Goal: Information Seeking & Learning: Compare options

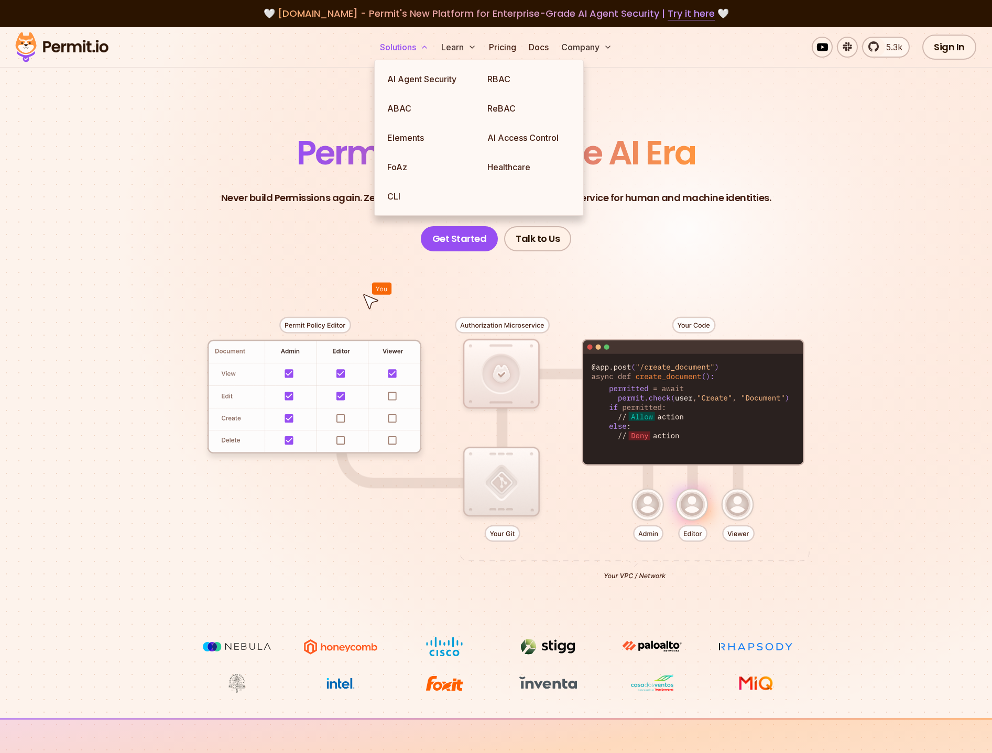
click at [405, 45] on button "Solutions" at bounding box center [404, 47] width 57 height 21
click at [520, 78] on link "RBAC" at bounding box center [529, 78] width 100 height 29
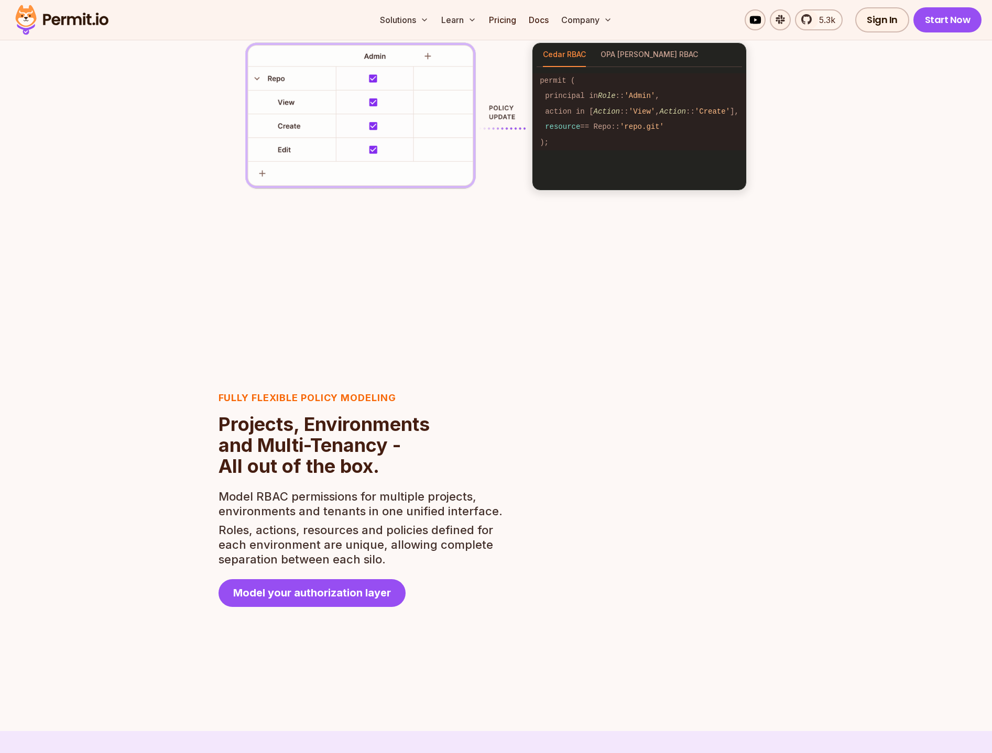
scroll to position [1800, 0]
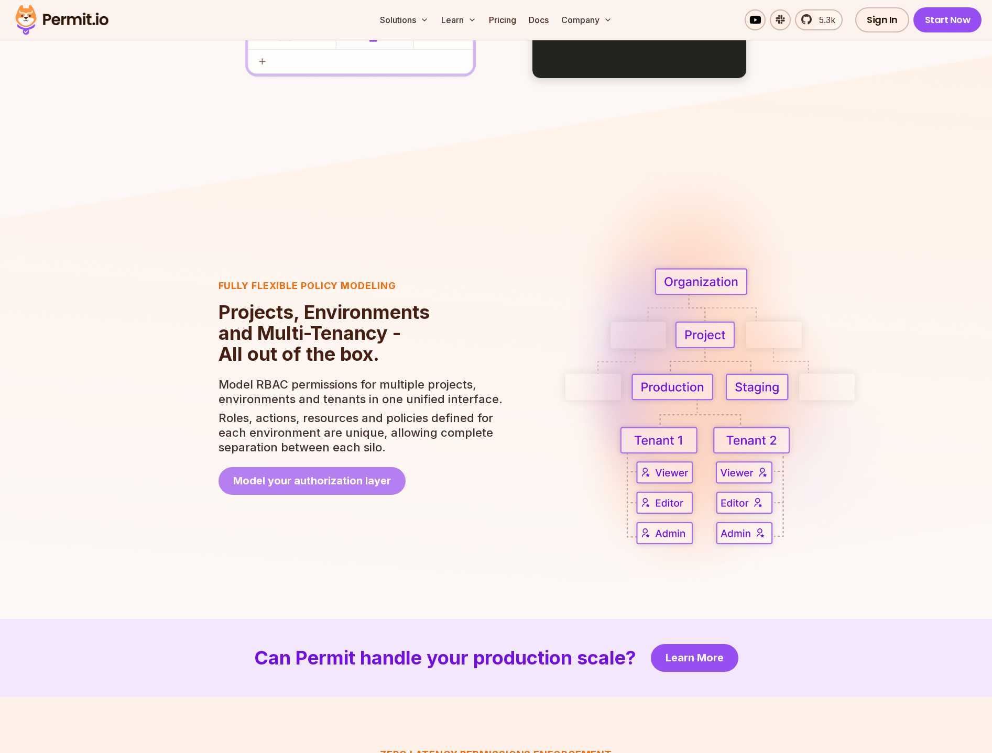
click at [304, 480] on span "Model your authorization layer" at bounding box center [312, 481] width 158 height 15
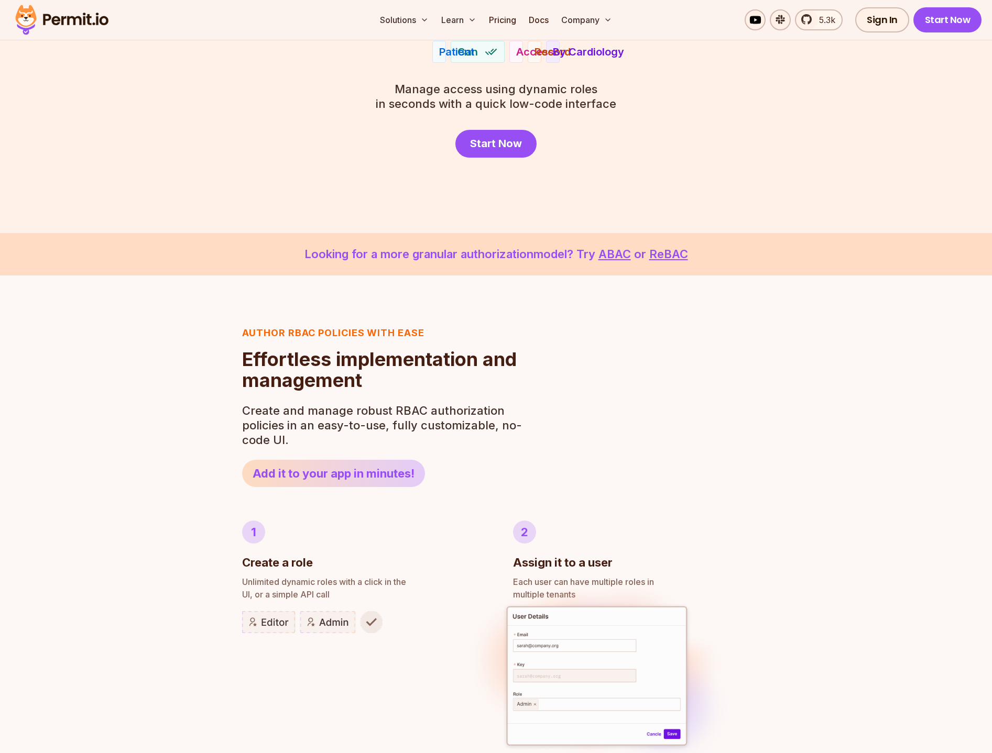
scroll to position [0, 0]
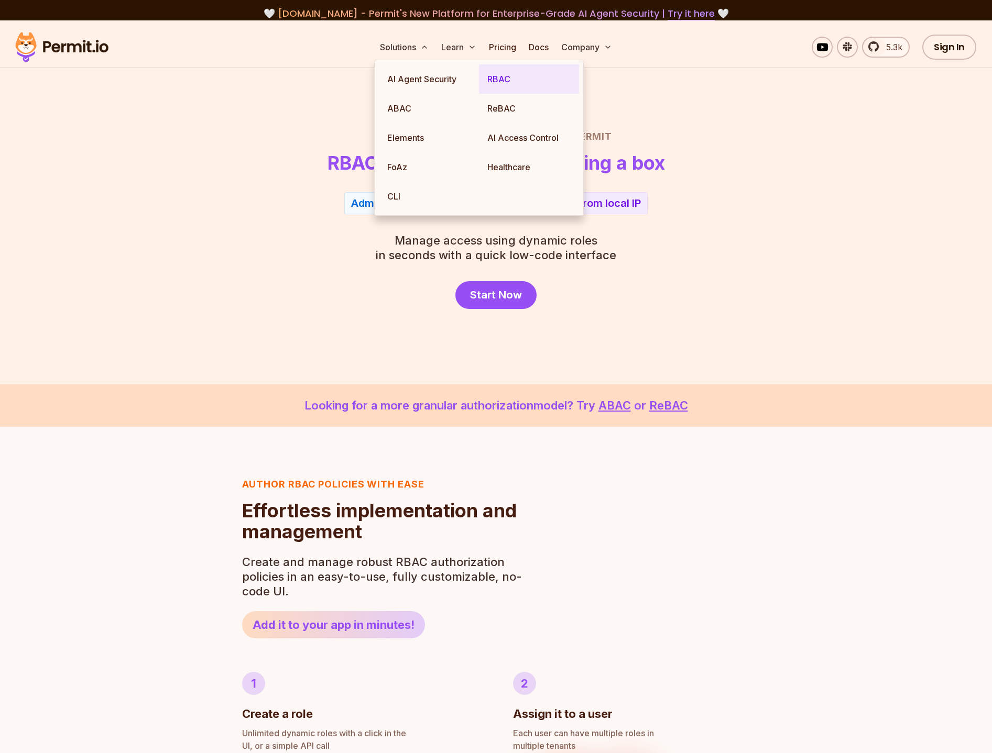
click at [491, 82] on link "RBAC" at bounding box center [529, 78] width 100 height 29
click at [500, 111] on link "ReBAC" at bounding box center [529, 108] width 100 height 29
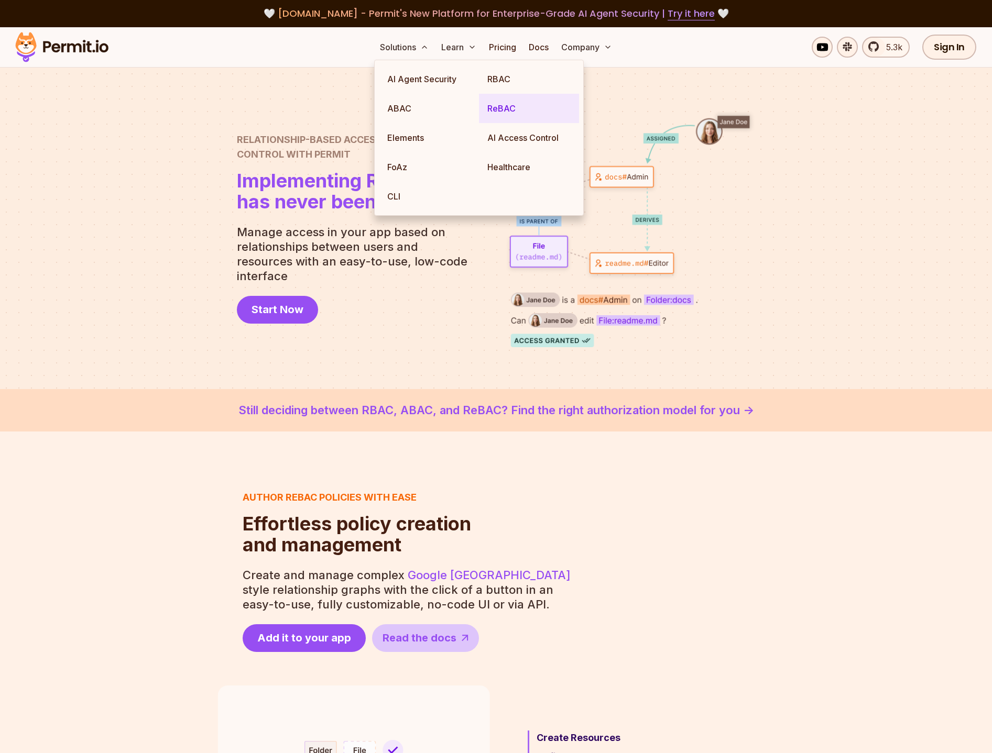
scroll to position [7, 0]
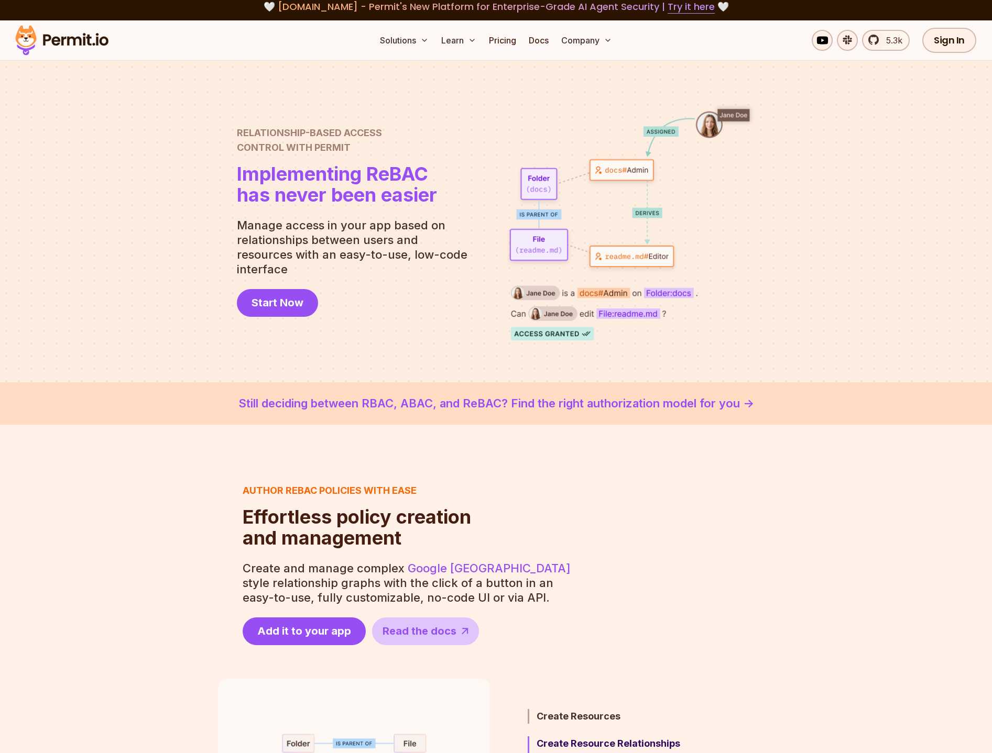
click at [288, 138] on span "Relationship-Based Access" at bounding box center [337, 133] width 200 height 15
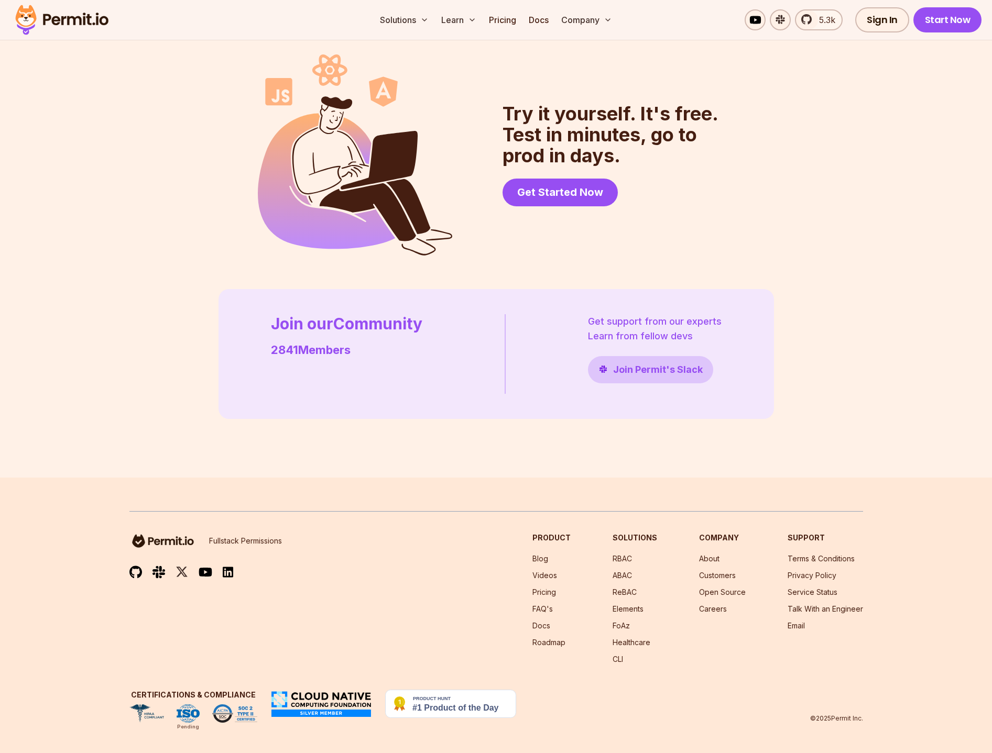
scroll to position [2763, 0]
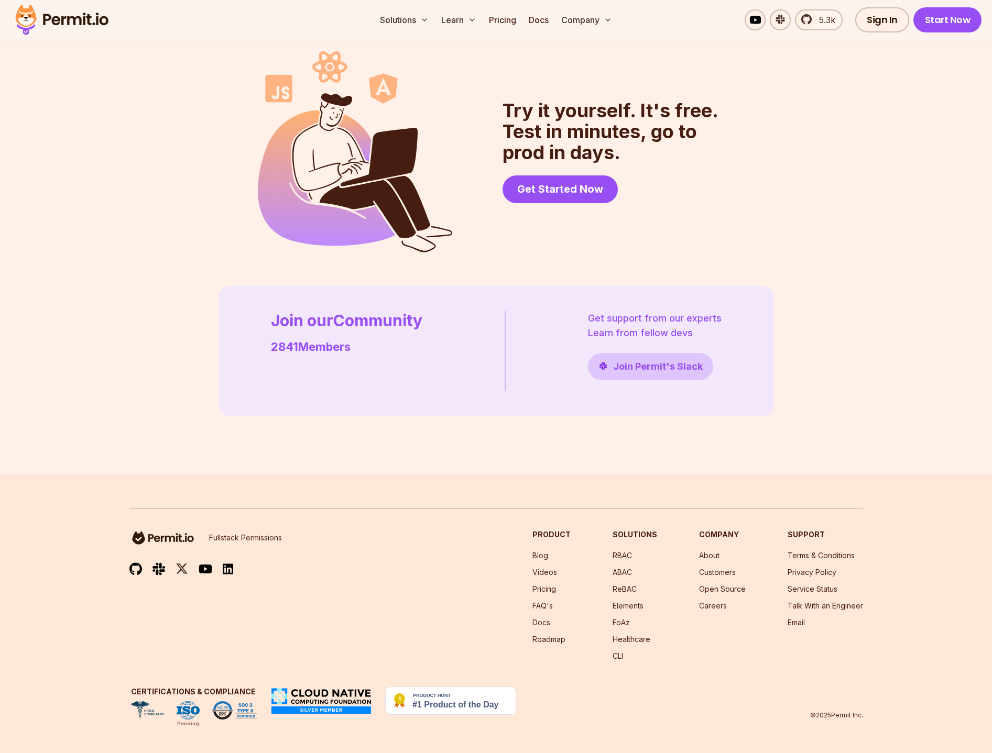
click at [551, 593] on li "Pricing" at bounding box center [551, 589] width 38 height 10
click at [551, 592] on link "Pricing" at bounding box center [544, 589] width 24 height 9
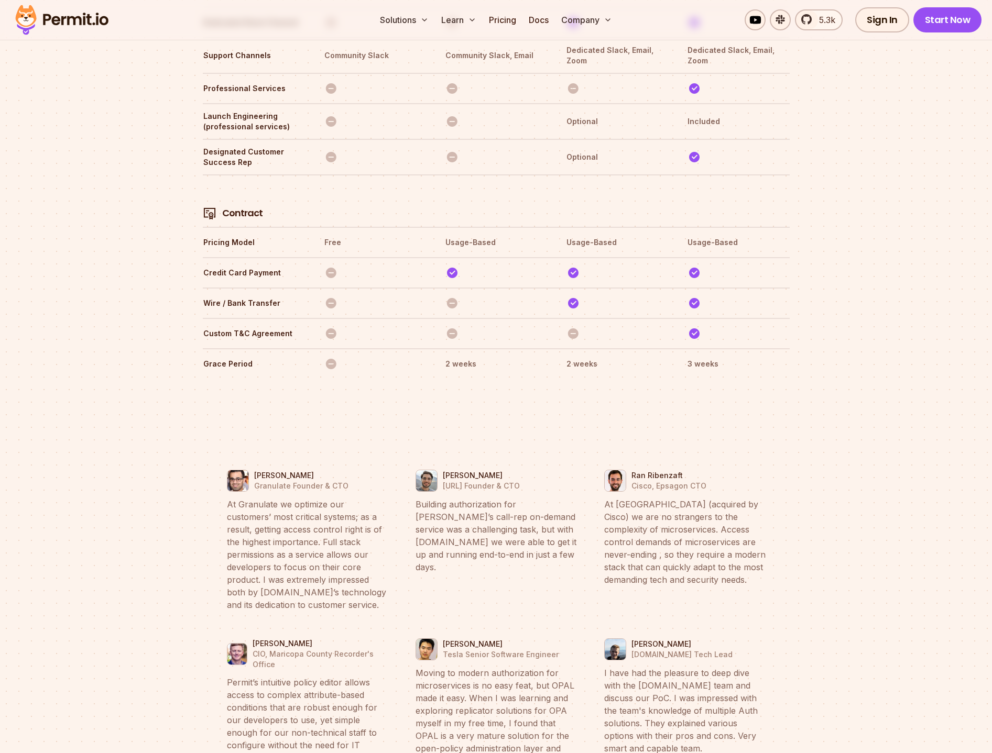
scroll to position [5154, 0]
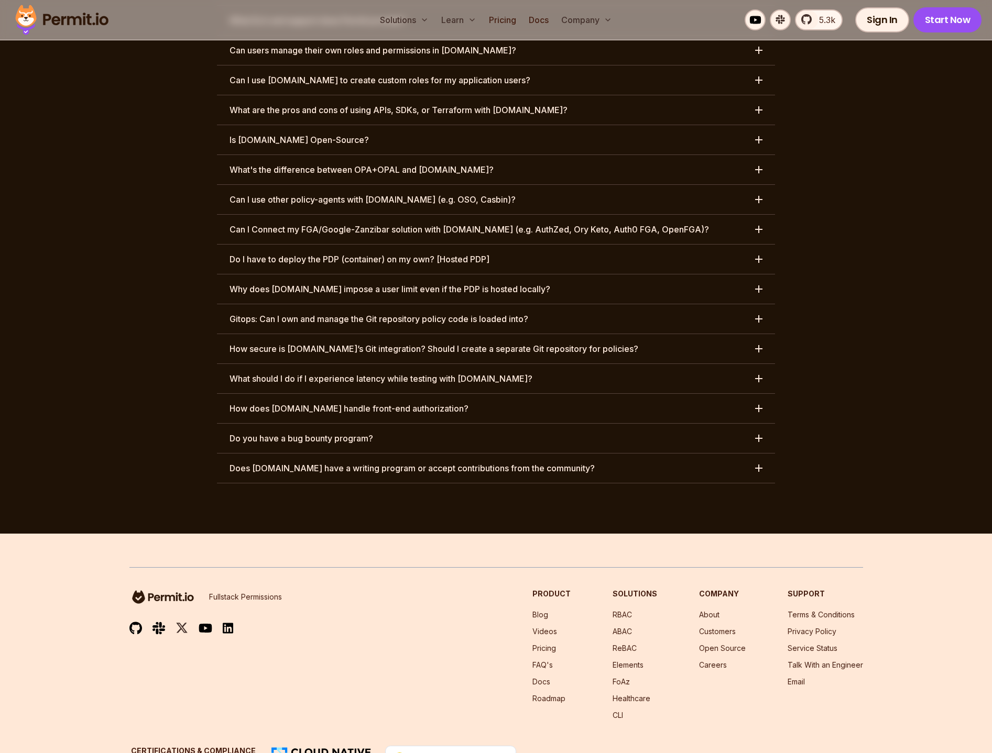
click at [350, 402] on h3 "How does Permit.io handle front-end authorization?" at bounding box center [348, 408] width 239 height 13
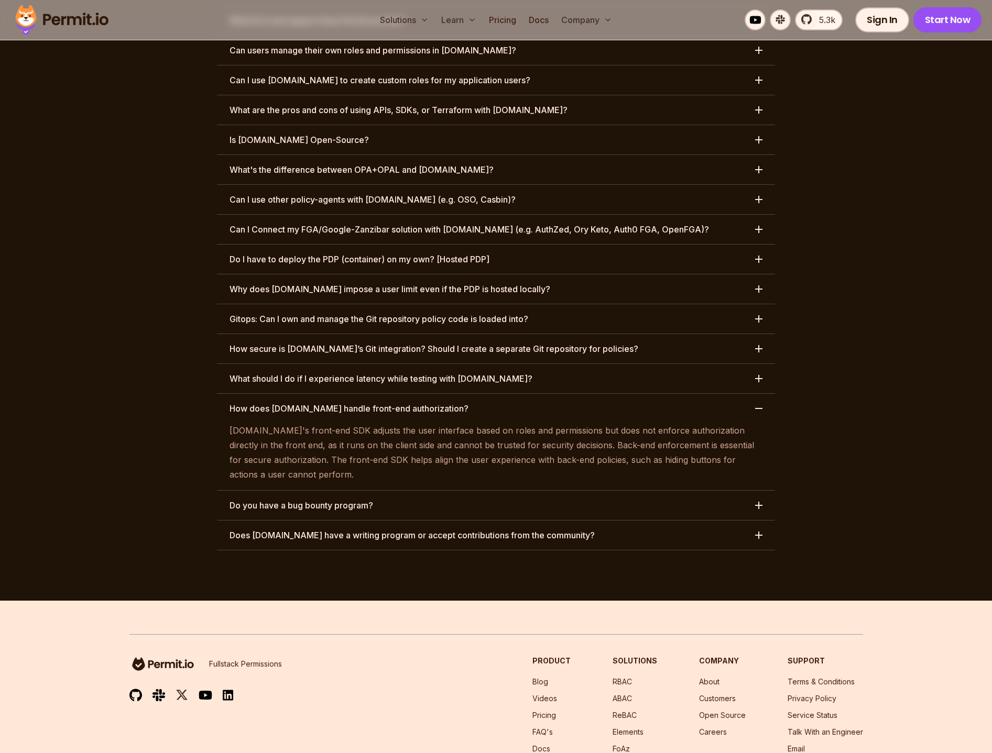
drag, startPoint x: 372, startPoint y: 355, endPoint x: 679, endPoint y: 399, distance: 310.6
click at [679, 399] on div "How does Permit.io handle front-end authorization? Permit.io's front-end SDK ad…" at bounding box center [496, 442] width 558 height 97
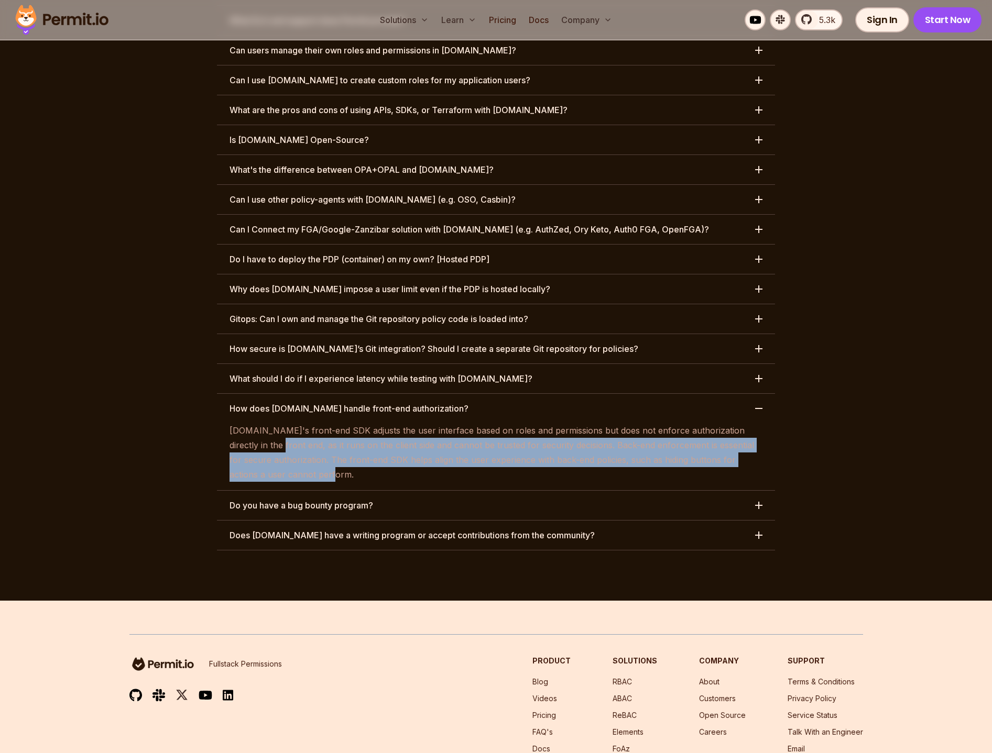
drag, startPoint x: 345, startPoint y: 393, endPoint x: 497, endPoint y: 420, distance: 154.1
click at [497, 423] on p "Permit.io's front-end SDK adjusts the user interface based on roles and permiss…" at bounding box center [495, 452] width 533 height 59
click at [375, 423] on p "Permit.io's front-end SDK adjusts the user interface based on roles and permiss…" at bounding box center [495, 452] width 533 height 59
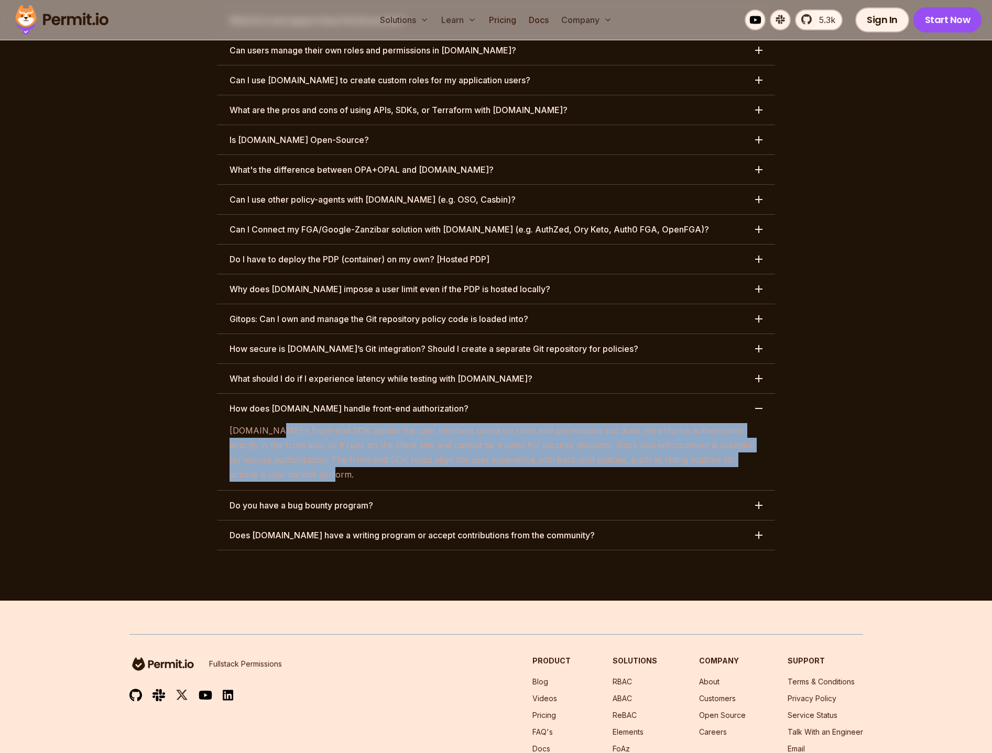
drag, startPoint x: 270, startPoint y: 372, endPoint x: 403, endPoint y: 417, distance: 140.6
click at [403, 423] on p "Permit.io's front-end SDK adjusts the user interface based on roles and permiss…" at bounding box center [495, 452] width 533 height 59
click at [711, 677] on link "About" at bounding box center [709, 681] width 20 height 9
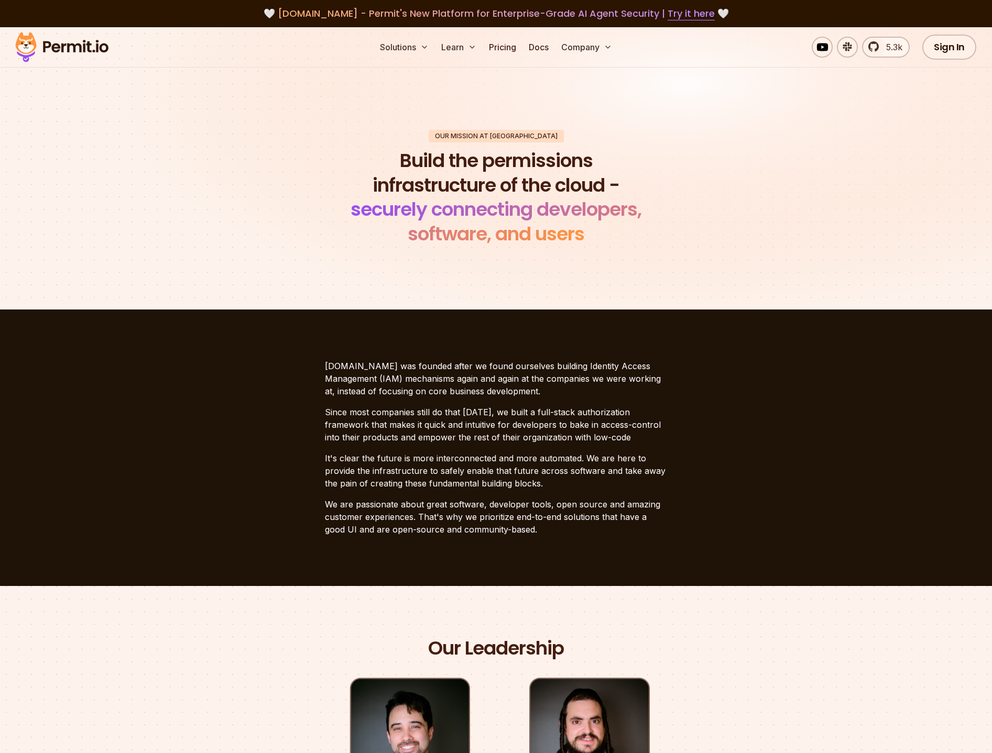
click at [555, 34] on div "Solutions Learn Pricing Docs Company 5.3k Sign In Start Now" at bounding box center [496, 47] width 992 height 40
click at [537, 50] on link "Docs" at bounding box center [538, 47] width 28 height 21
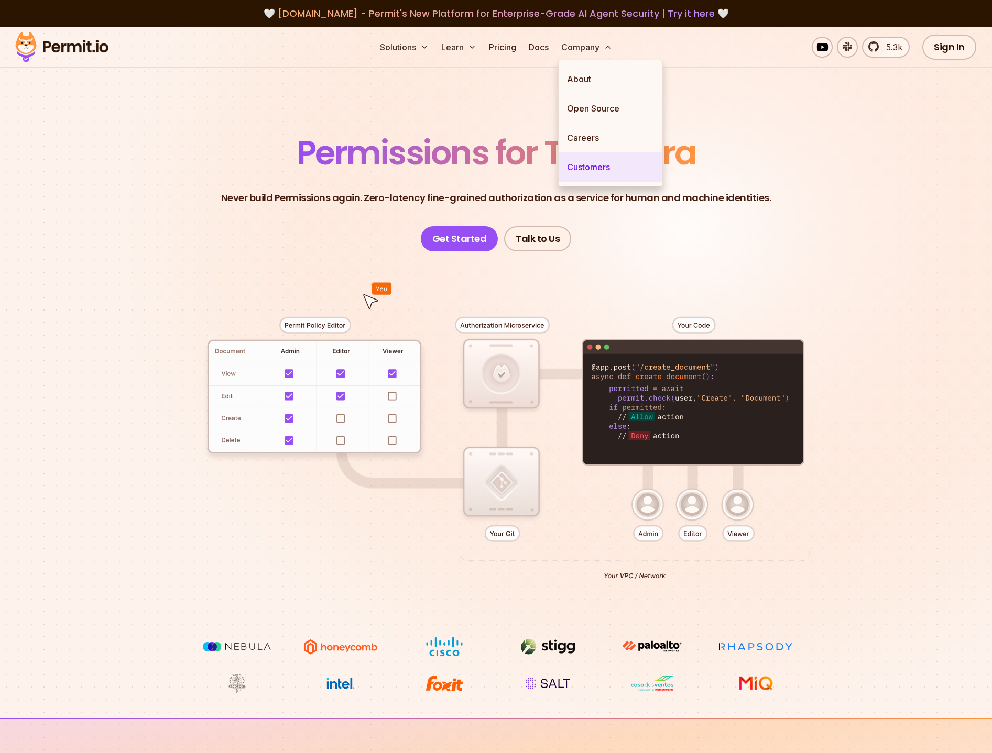
click at [600, 170] on link "Customers" at bounding box center [610, 166] width 104 height 29
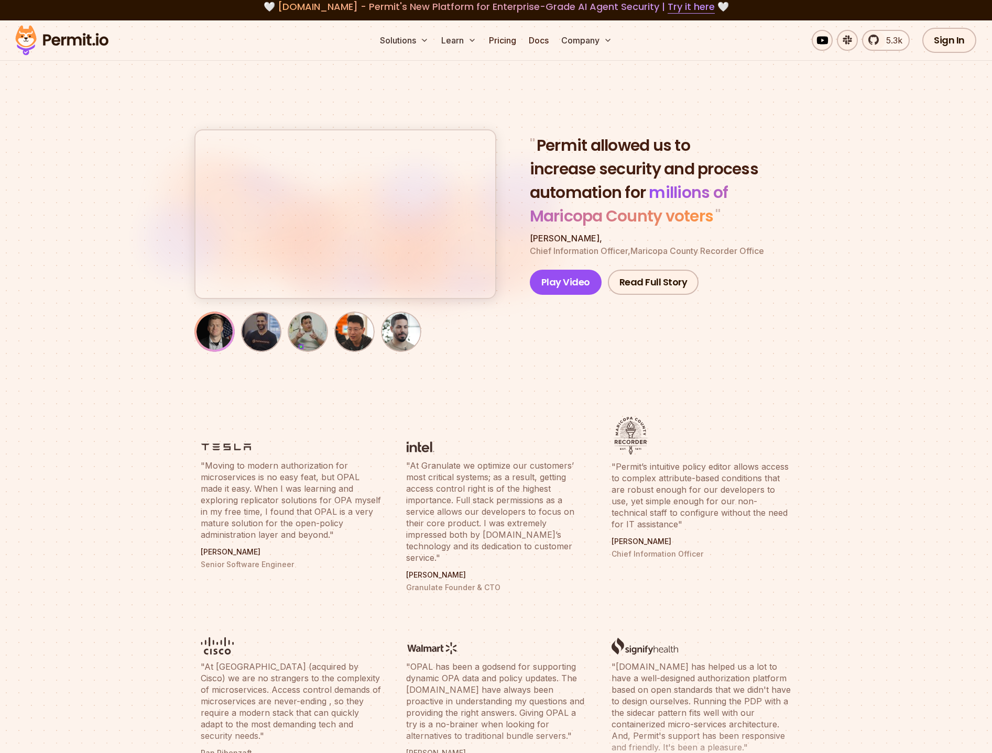
scroll to position [227, 0]
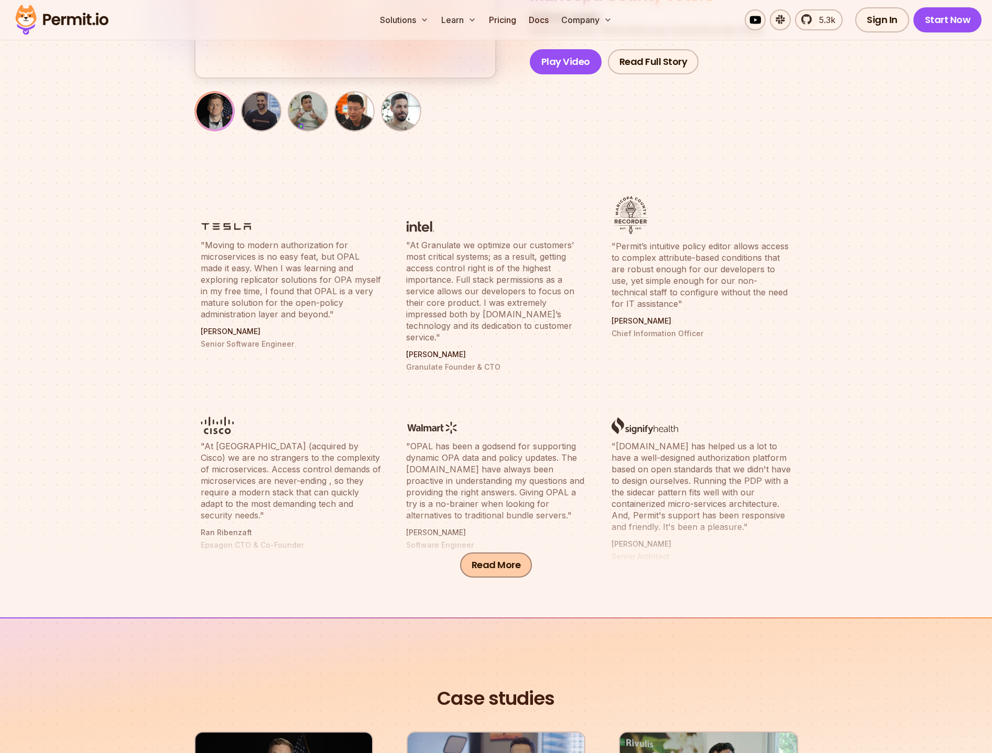
click at [508, 570] on button "Read More" at bounding box center [496, 565] width 72 height 25
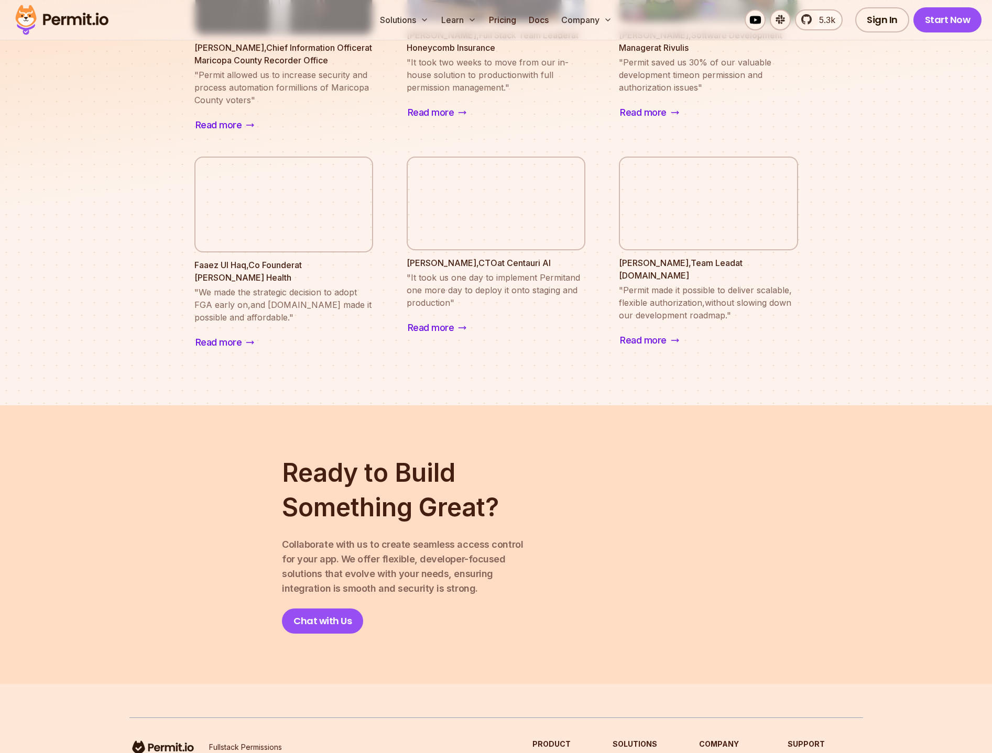
scroll to position [1639, 0]
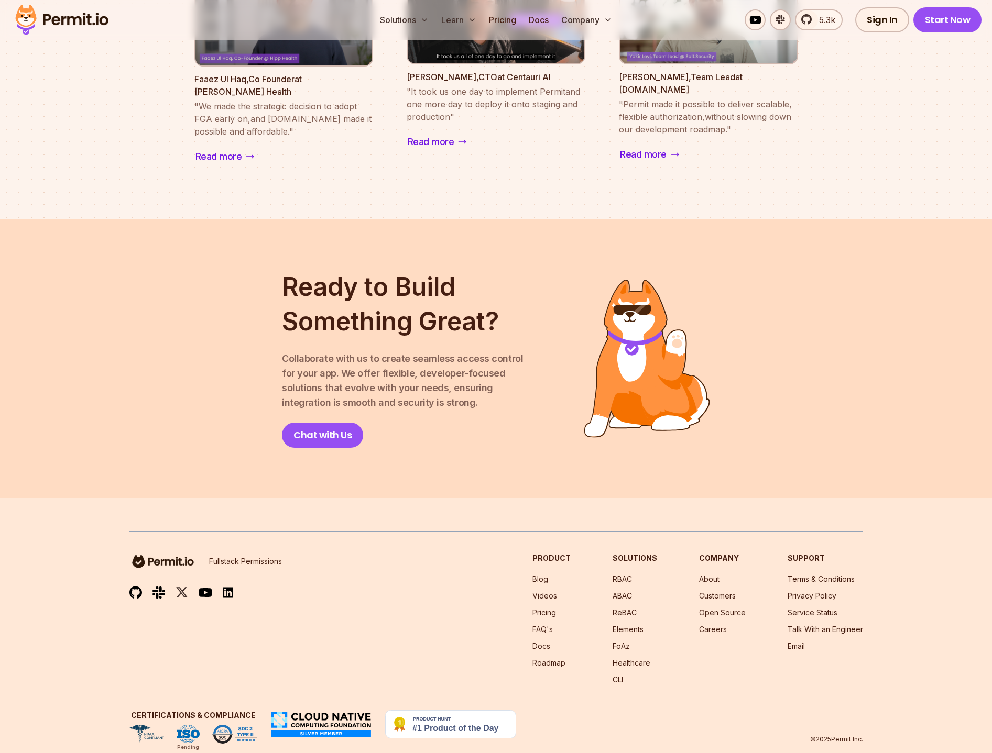
click at [223, 725] on img at bounding box center [234, 734] width 45 height 19
click at [240, 725] on img at bounding box center [234, 734] width 45 height 19
click at [556, 594] on ul "Blog Videos Pricing FAQ's Docs Roadmap" at bounding box center [551, 621] width 38 height 94
click at [556, 608] on link "Pricing" at bounding box center [544, 612] width 24 height 9
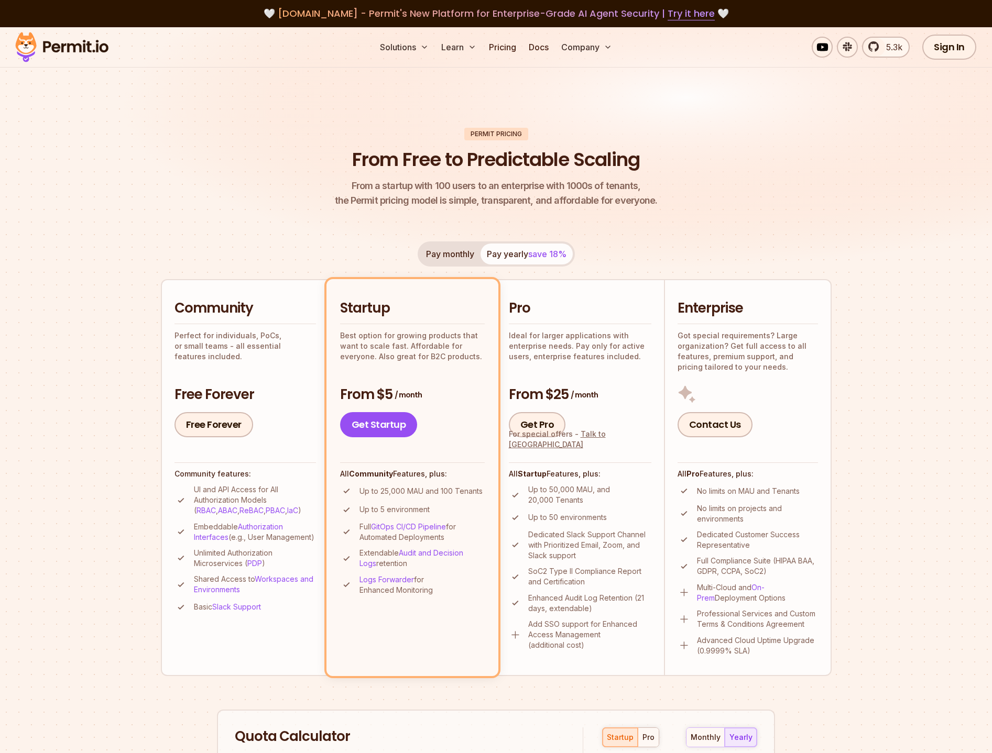
click at [442, 255] on button "Pay monthly" at bounding box center [450, 254] width 61 height 21
click at [516, 254] on button "Pay yearly save 18%" at bounding box center [526, 254] width 92 height 21
click at [452, 254] on button "Pay monthly" at bounding box center [450, 254] width 61 height 21
click at [500, 257] on button "Pay yearly save 18%" at bounding box center [526, 254] width 92 height 21
click at [449, 254] on button "Pay monthly" at bounding box center [450, 254] width 61 height 21
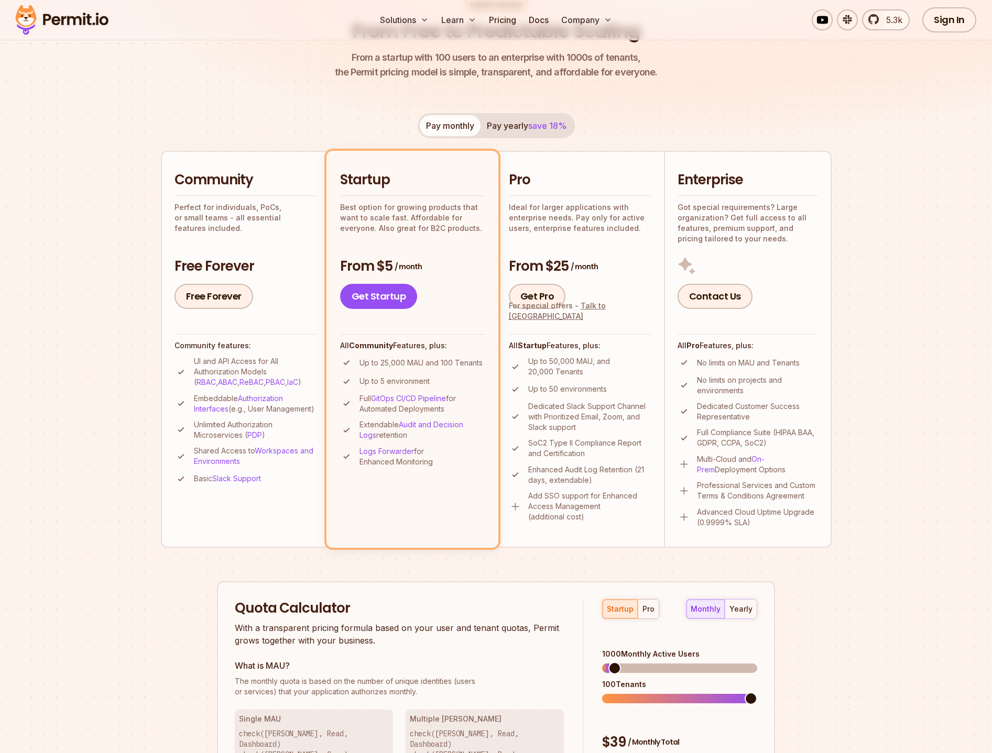
scroll to position [135, 0]
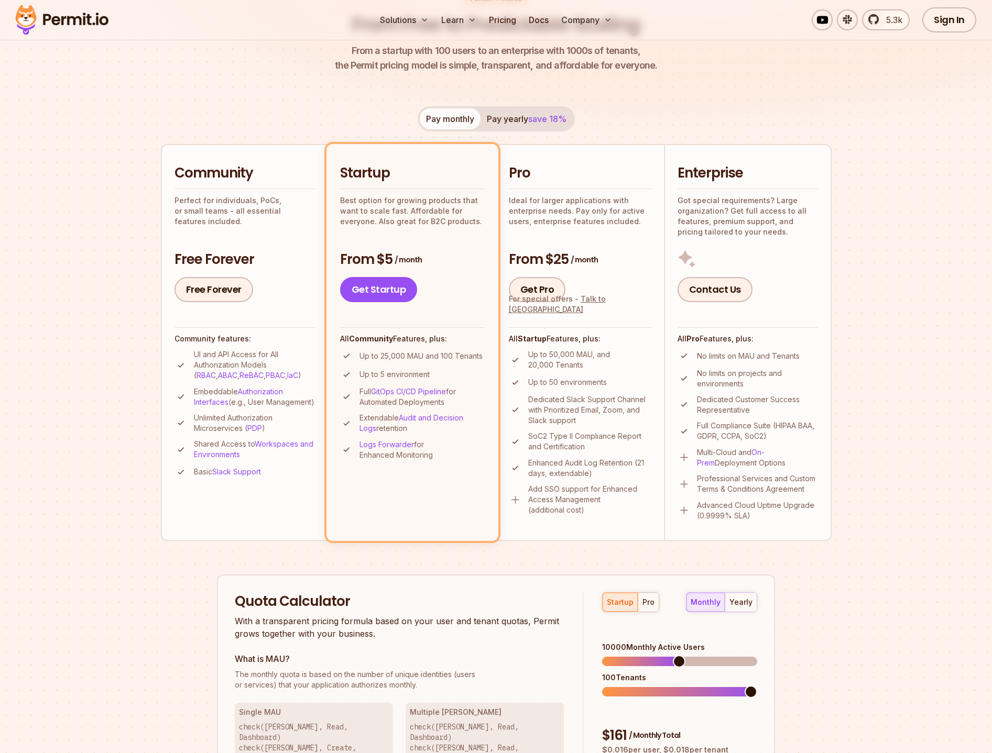
click at [679, 655] on span at bounding box center [679, 661] width 13 height 13
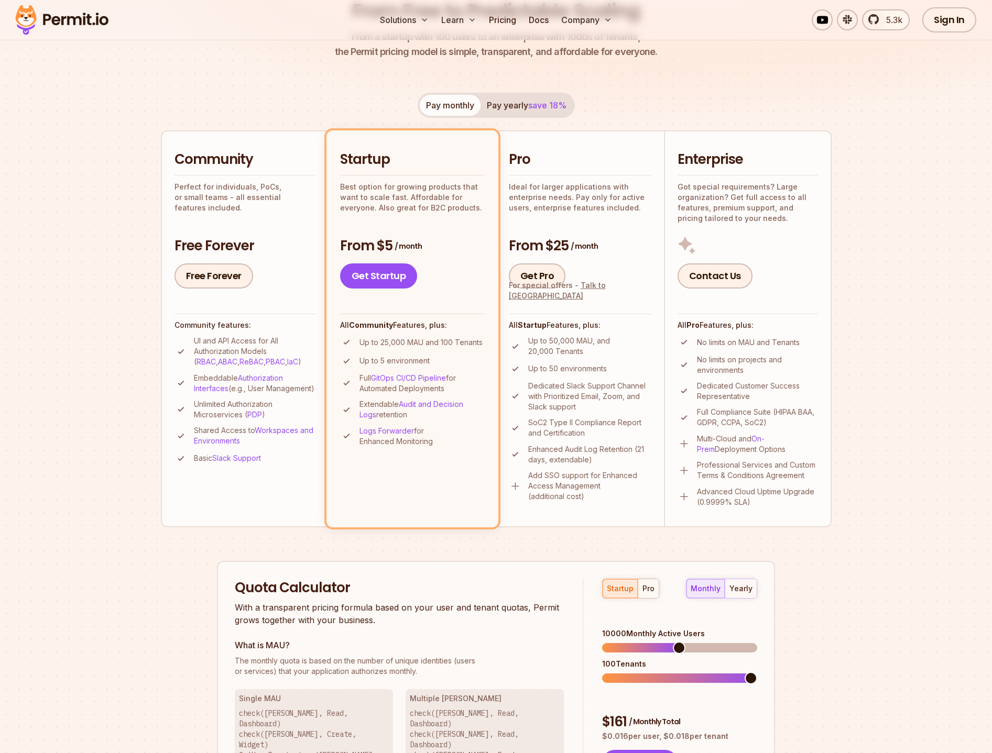
scroll to position [155, 0]
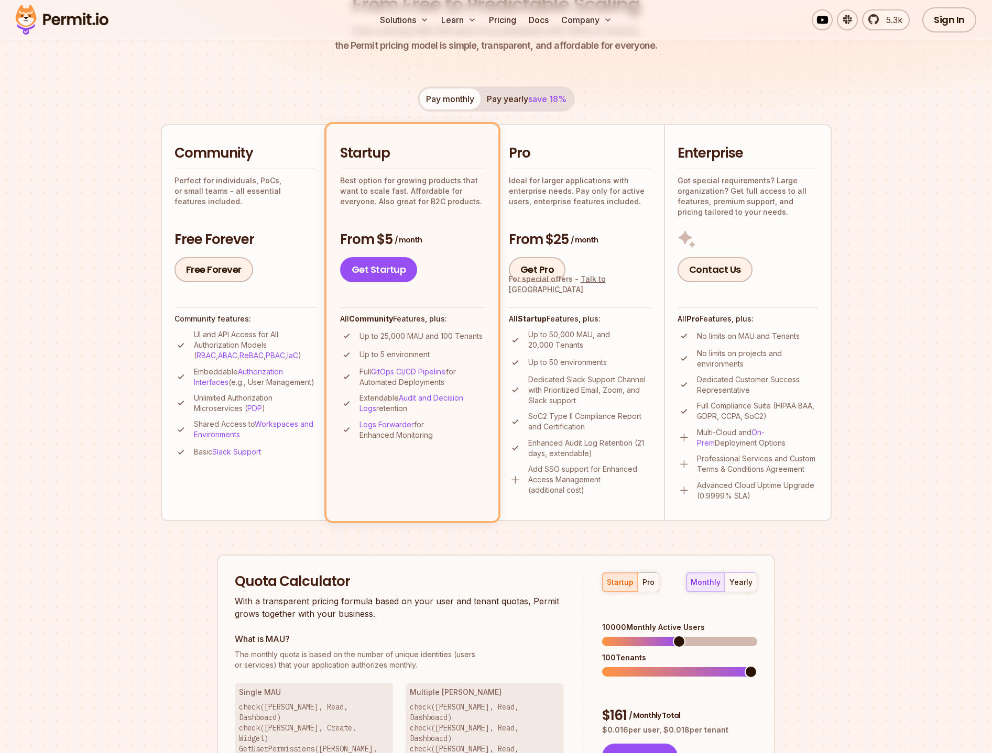
drag, startPoint x: 403, startPoint y: 336, endPoint x: 462, endPoint y: 333, distance: 59.3
click at [462, 333] on p "Up to 25,000 MAU and 100 Tenants" at bounding box center [420, 336] width 123 height 10
drag, startPoint x: 380, startPoint y: 338, endPoint x: 410, endPoint y: 337, distance: 29.9
click at [410, 337] on p "Up to 25,000 MAU and 100 Tenants" at bounding box center [420, 336] width 123 height 10
click at [399, 349] on p "Up to 5 environment" at bounding box center [394, 354] width 70 height 10
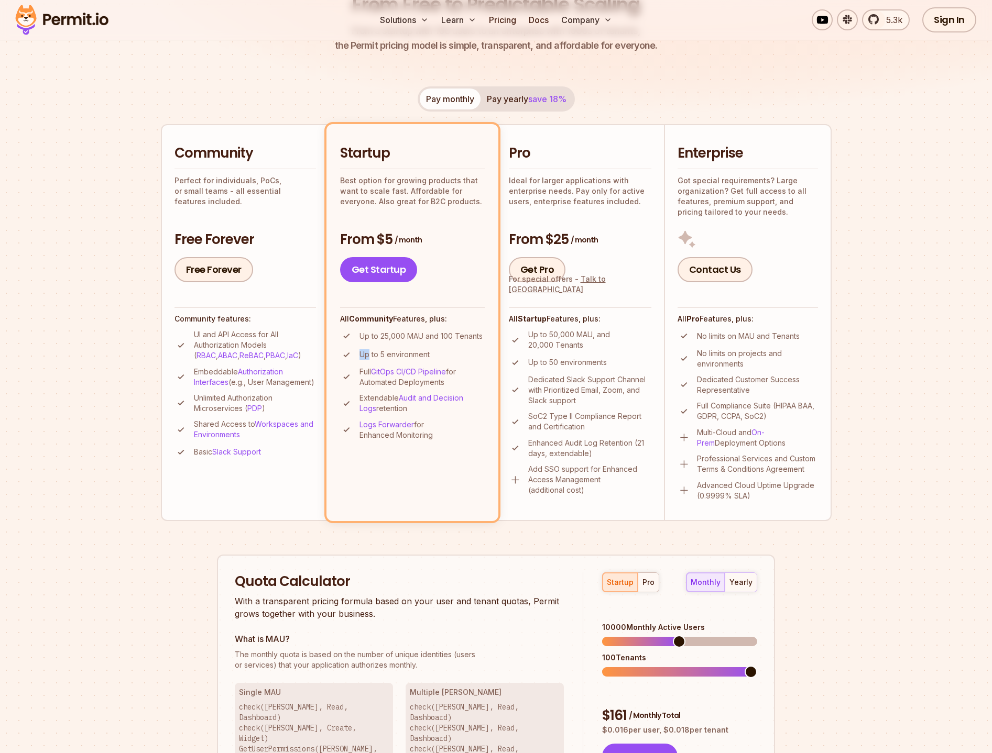
click at [399, 349] on p "Up to 5 environment" at bounding box center [394, 354] width 70 height 10
drag, startPoint x: 649, startPoint y: 486, endPoint x: 578, endPoint y: 475, distance: 71.5
click at [644, 486] on p "Add SSO support for Enhanced Access Management (additional cost)" at bounding box center [589, 479] width 123 height 31
drag, startPoint x: 574, startPoint y: 473, endPoint x: 596, endPoint y: 489, distance: 27.0
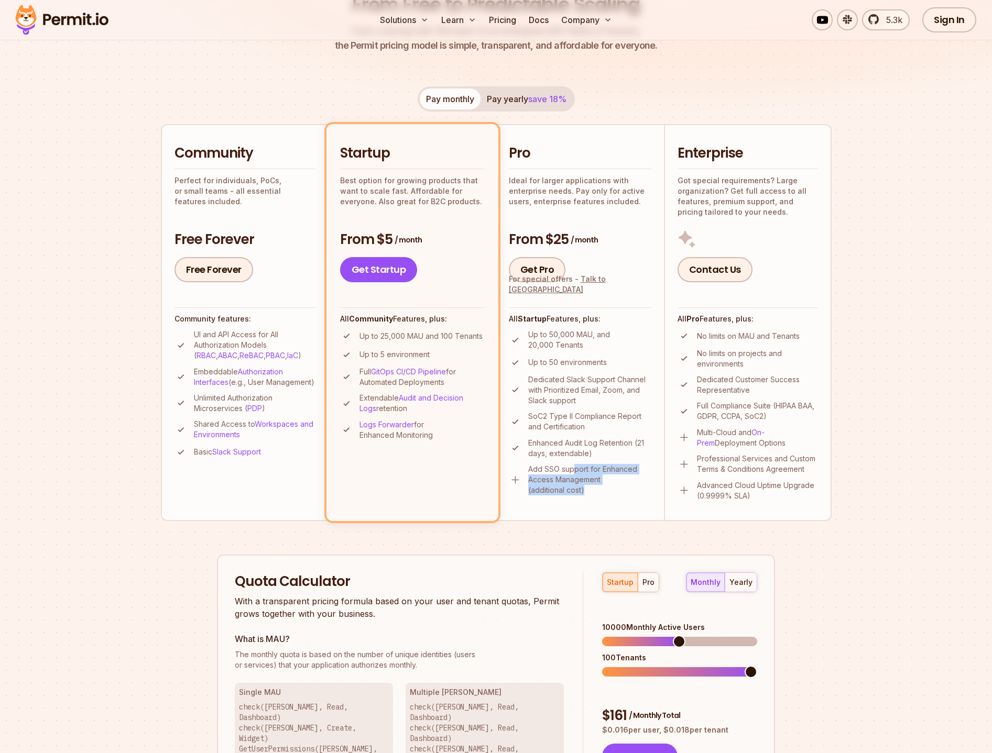
click at [596, 489] on p "Add SSO support for Enhanced Access Management (additional cost)" at bounding box center [589, 479] width 123 height 31
click at [596, 488] on p "Add SSO support for Enhanced Access Management (additional cost)" at bounding box center [589, 479] width 123 height 31
drag, startPoint x: 552, startPoint y: 472, endPoint x: 585, endPoint y: 490, distance: 36.8
click at [581, 488] on p "Add SSO support for Enhanced Access Management (additional cost)" at bounding box center [589, 479] width 123 height 31
drag, startPoint x: 553, startPoint y: 442, endPoint x: 609, endPoint y: 459, distance: 58.2
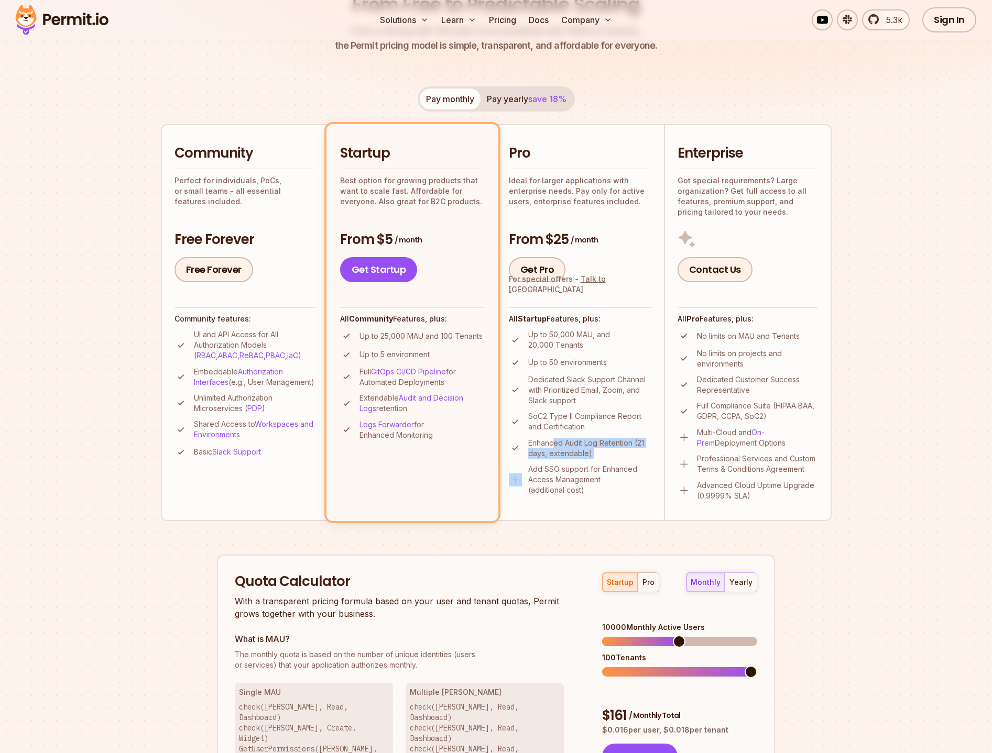
click at [612, 463] on ul "Up to 50,000 MAU, and 20,000 Tenants Up to 50 environments Dedicated Slack Supp…" at bounding box center [580, 412] width 142 height 166
click at [546, 428] on p "SoC2 Type II Compliance Report and Certification" at bounding box center [589, 421] width 123 height 21
drag, startPoint x: 527, startPoint y: 413, endPoint x: 608, endPoint y: 437, distance: 84.0
click at [608, 437] on ul "Up to 50,000 MAU, and 20,000 Tenants Up to 50 environments Dedicated Slack Supp…" at bounding box center [580, 412] width 142 height 166
click at [601, 431] on p "SoC2 Type II Compliance Report and Certification" at bounding box center [589, 421] width 123 height 21
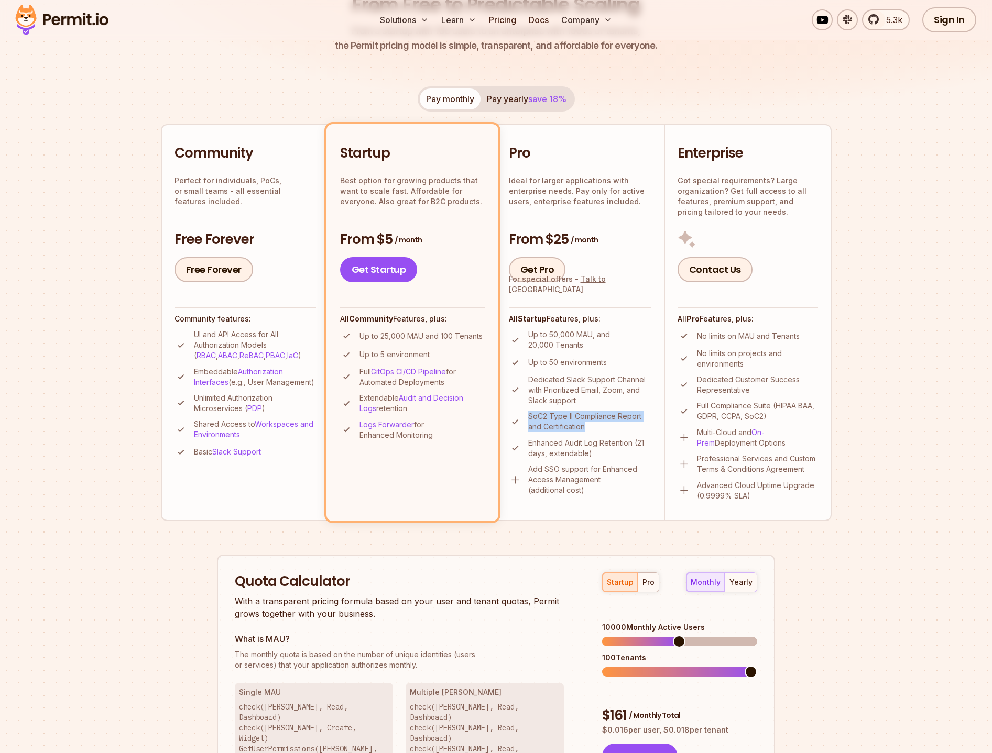
drag, startPoint x: 596, startPoint y: 430, endPoint x: 527, endPoint y: 413, distance: 71.0
click at [528, 413] on p "SoC2 Type II Compliance Report and Certification" at bounding box center [589, 421] width 123 height 21
click at [649, 581] on div "pro" at bounding box center [648, 582] width 12 height 10
click at [602, 666] on span at bounding box center [608, 672] width 13 height 13
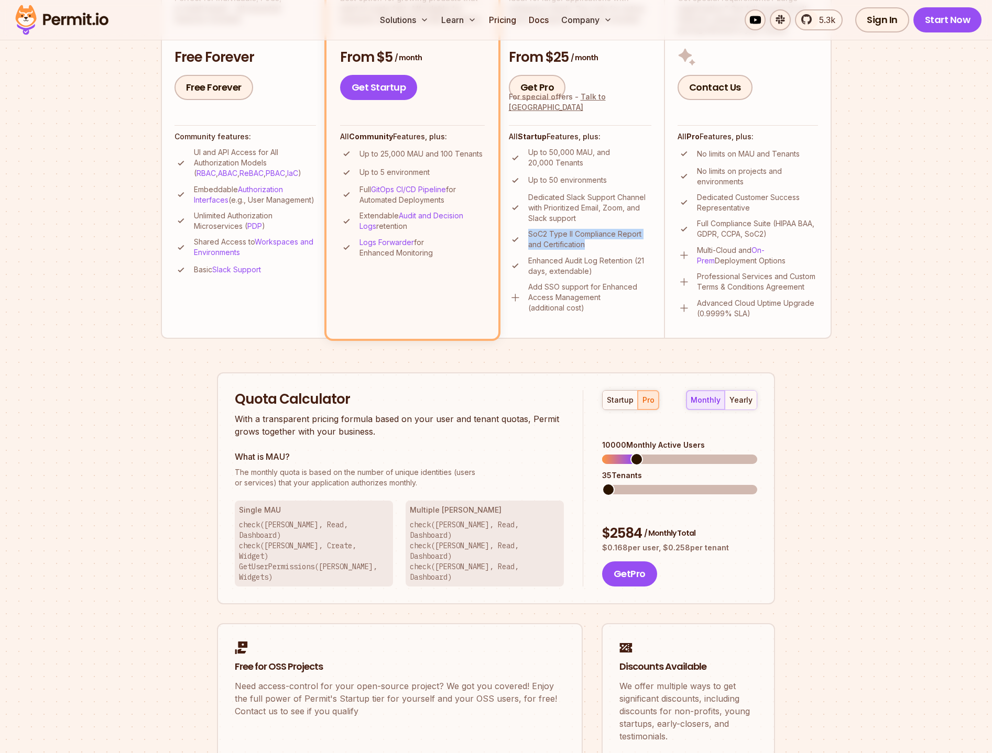
scroll to position [223, 0]
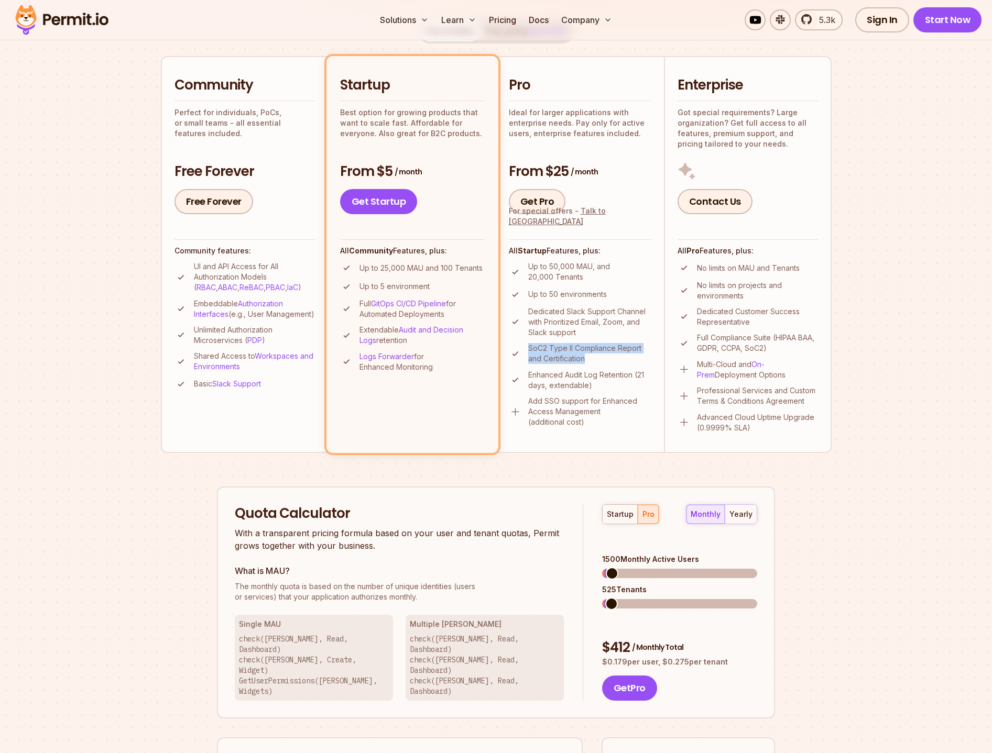
click at [606, 567] on span at bounding box center [612, 573] width 13 height 13
click at [744, 510] on div "yearly" at bounding box center [740, 514] width 23 height 10
click at [625, 567] on span at bounding box center [629, 573] width 13 height 13
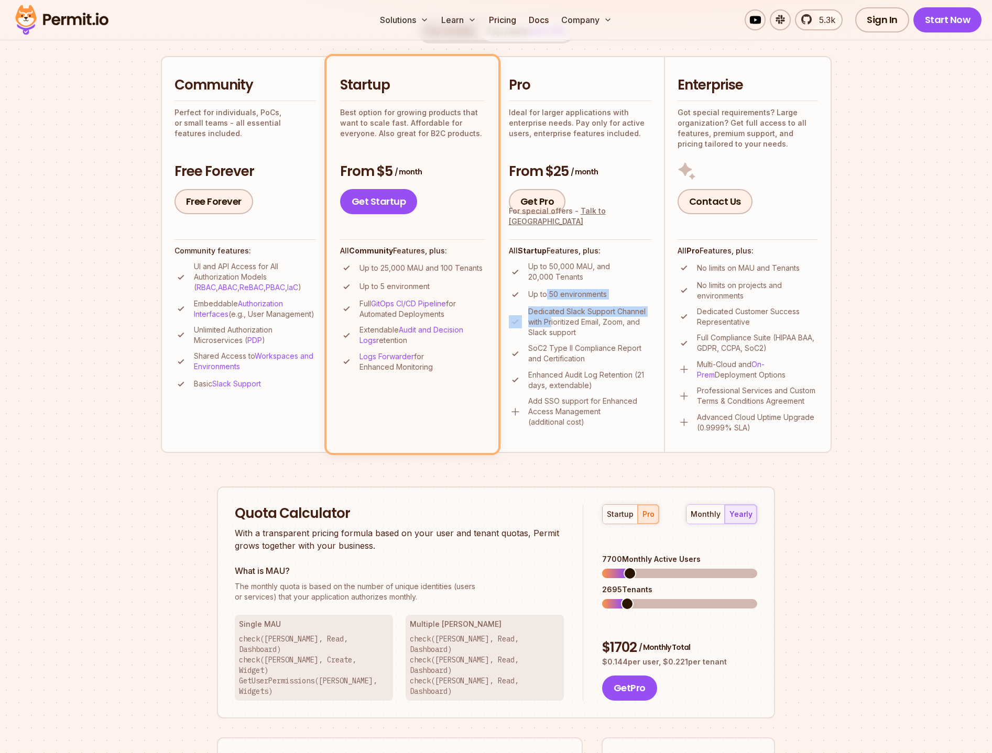
drag, startPoint x: 547, startPoint y: 294, endPoint x: 553, endPoint y: 322, distance: 28.3
click at [553, 322] on ul "Up to 50,000 MAU, and 20,000 Tenants Up to 50 environments Dedicated Slack Supp…" at bounding box center [580, 344] width 142 height 166
click at [552, 321] on p "Dedicated Slack Support Channel with Prioritized Email, Zoom, and Slack support" at bounding box center [589, 321] width 123 height 31
drag, startPoint x: 441, startPoint y: 269, endPoint x: 486, endPoint y: 269, distance: 44.5
click at [486, 269] on li "Startup Best option for growing products that want to scale fast. Affordable fo…" at bounding box center [412, 254] width 172 height 397
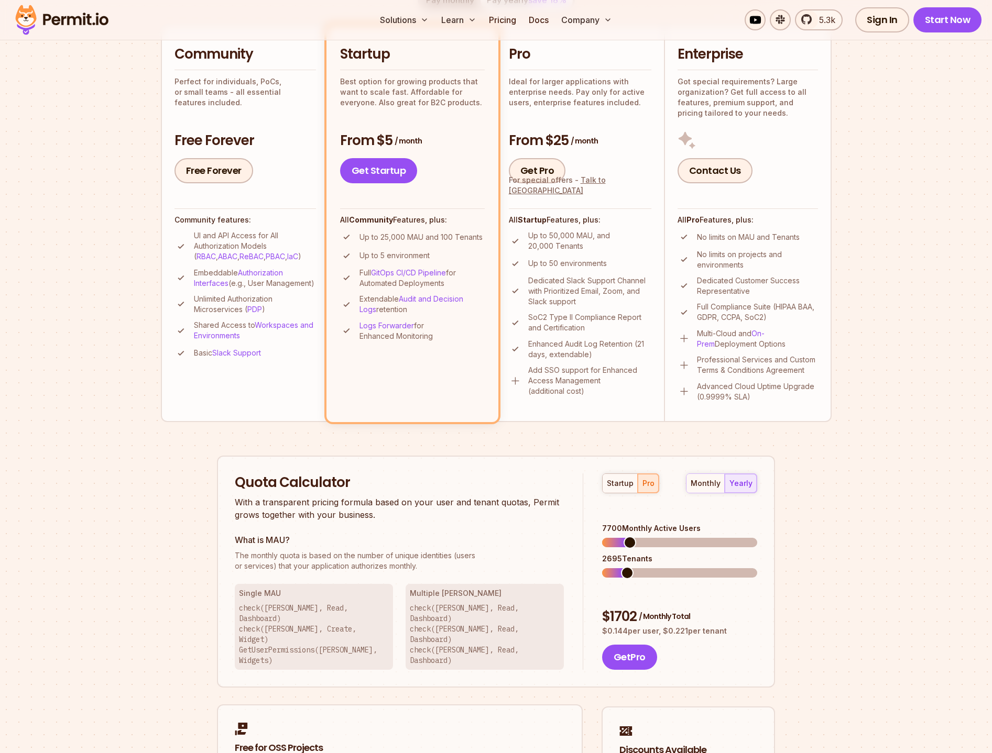
scroll to position [0, 0]
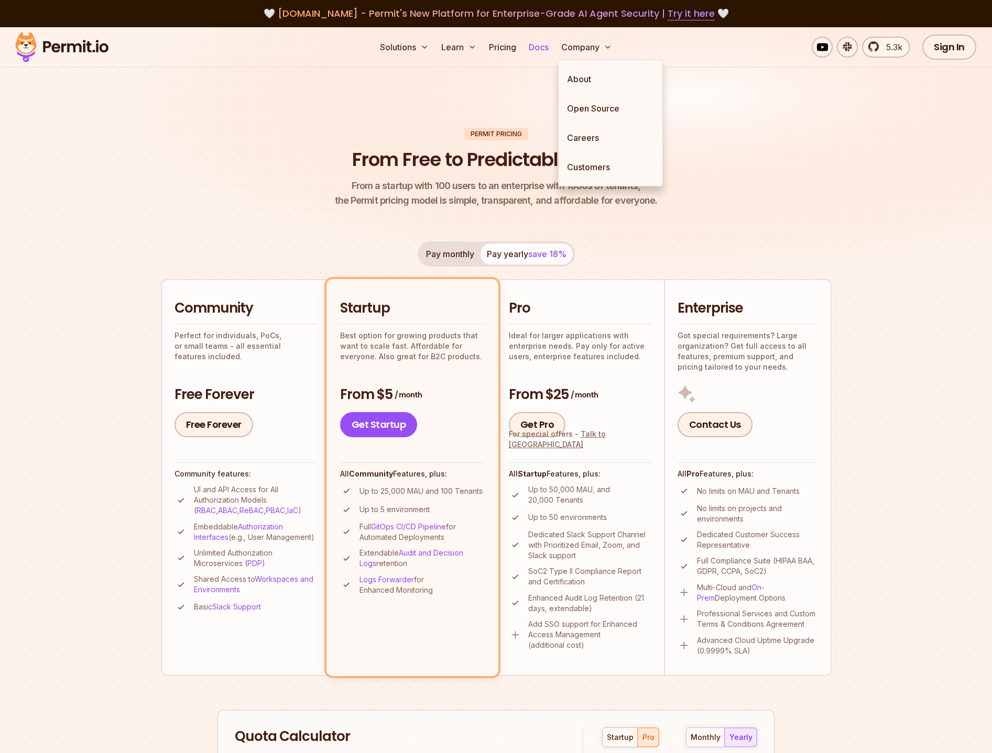
click at [548, 49] on link "Docs" at bounding box center [538, 47] width 28 height 21
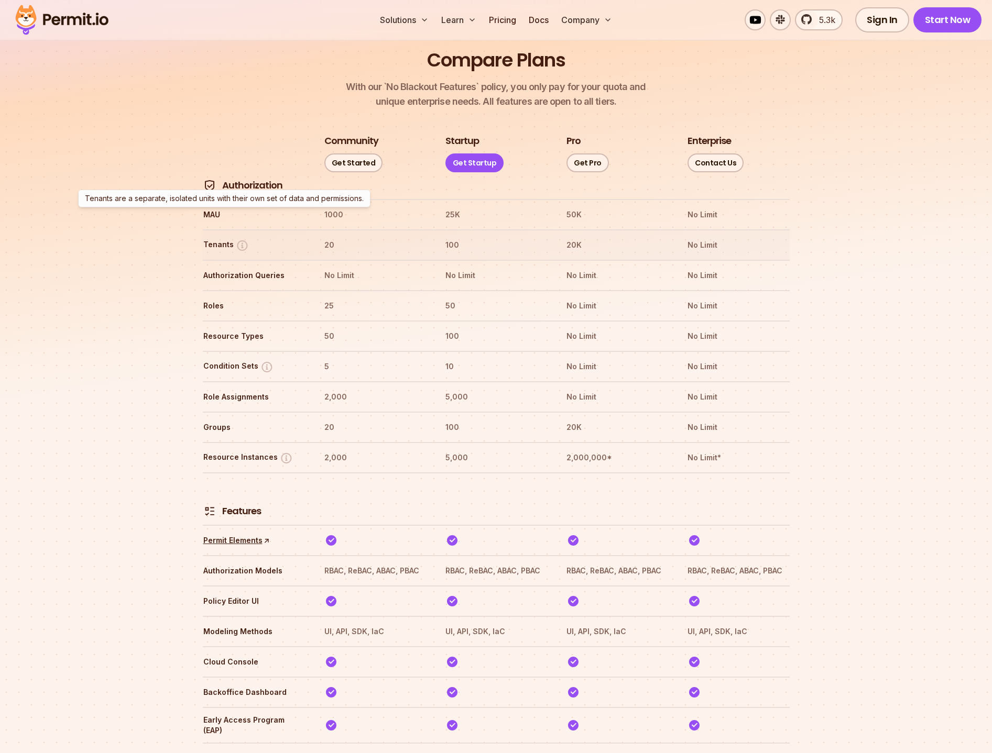
scroll to position [1157, 0]
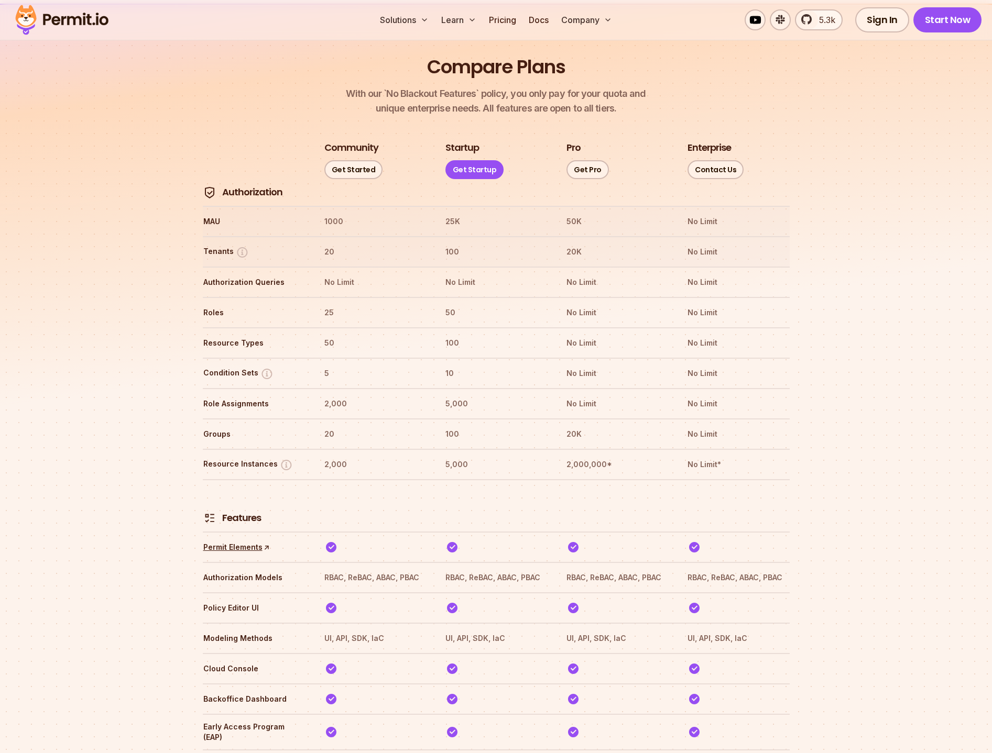
drag, startPoint x: 450, startPoint y: 200, endPoint x: 480, endPoint y: 195, distance: 29.7
click at [479, 206] on tr "MAU 1000 25K 50K No Limit" at bounding box center [496, 221] width 587 height 30
click at [454, 244] on th "100" at bounding box center [496, 252] width 102 height 17
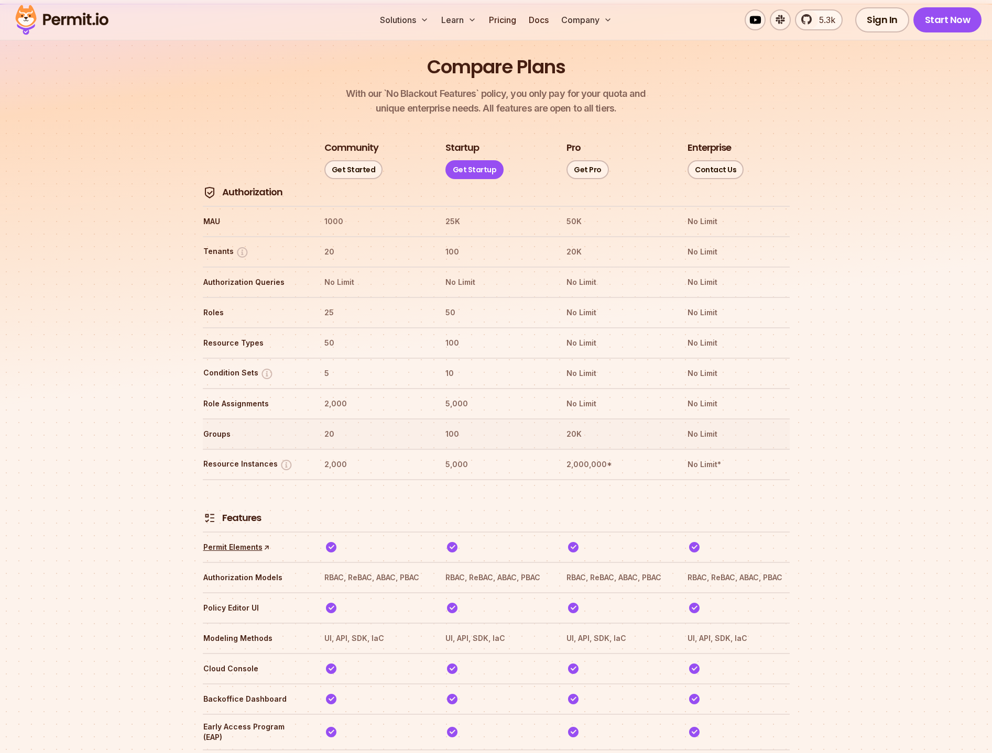
click at [436, 419] on tr "Groups 20 100 20K No Limit" at bounding box center [496, 434] width 587 height 30
drag, startPoint x: 576, startPoint y: 436, endPoint x: 600, endPoint y: 438, distance: 24.2
click at [600, 456] on th "2,000,000*" at bounding box center [617, 464] width 102 height 17
click at [589, 456] on th "2,000,000*" at bounding box center [617, 464] width 102 height 17
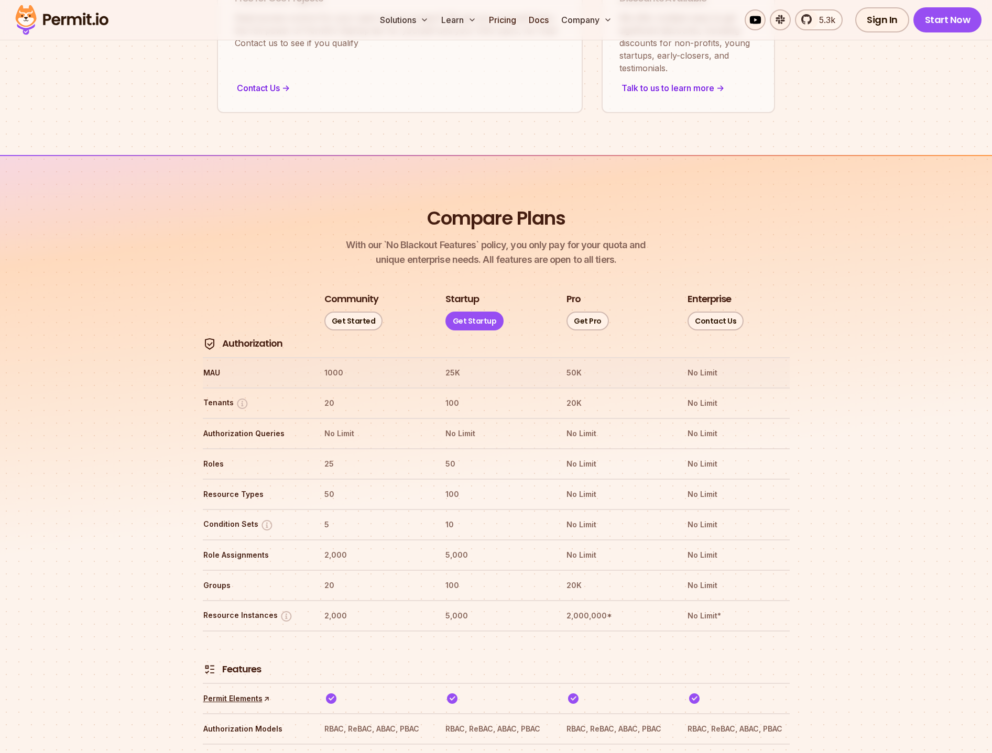
scroll to position [898, 0]
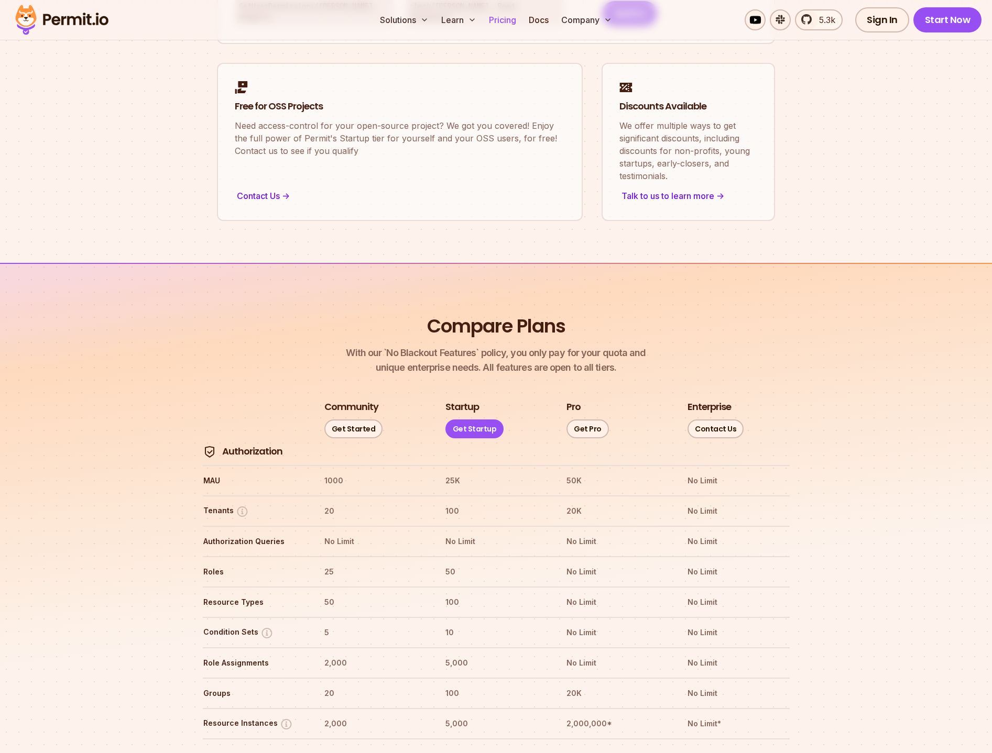
click at [511, 26] on link "Pricing" at bounding box center [503, 19] width 36 height 21
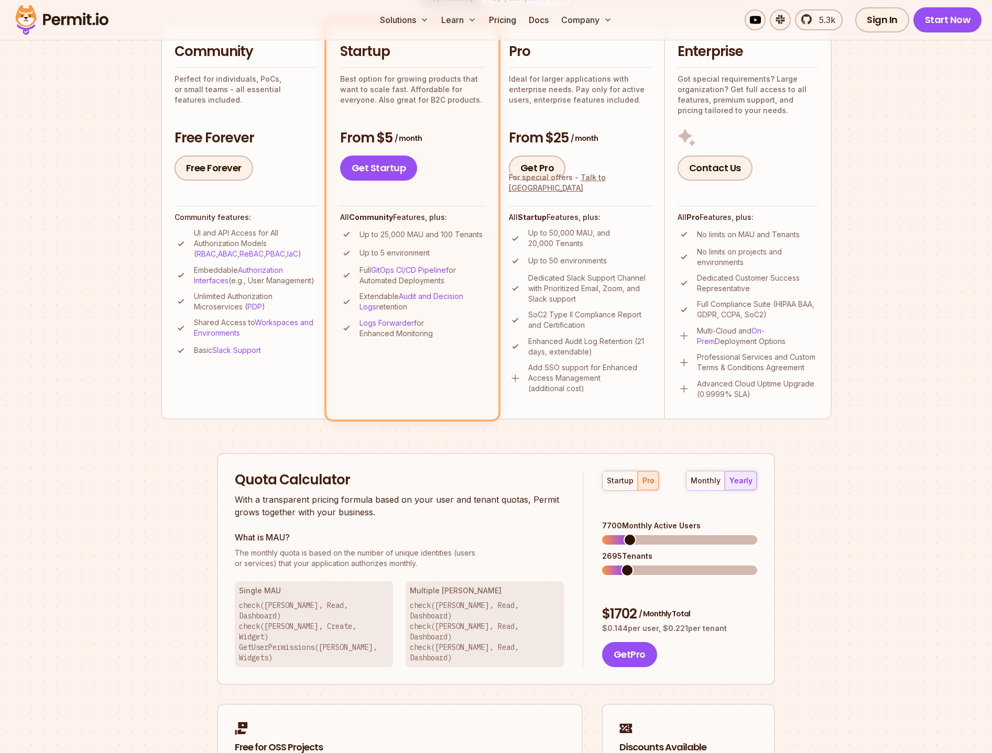
scroll to position [545, 0]
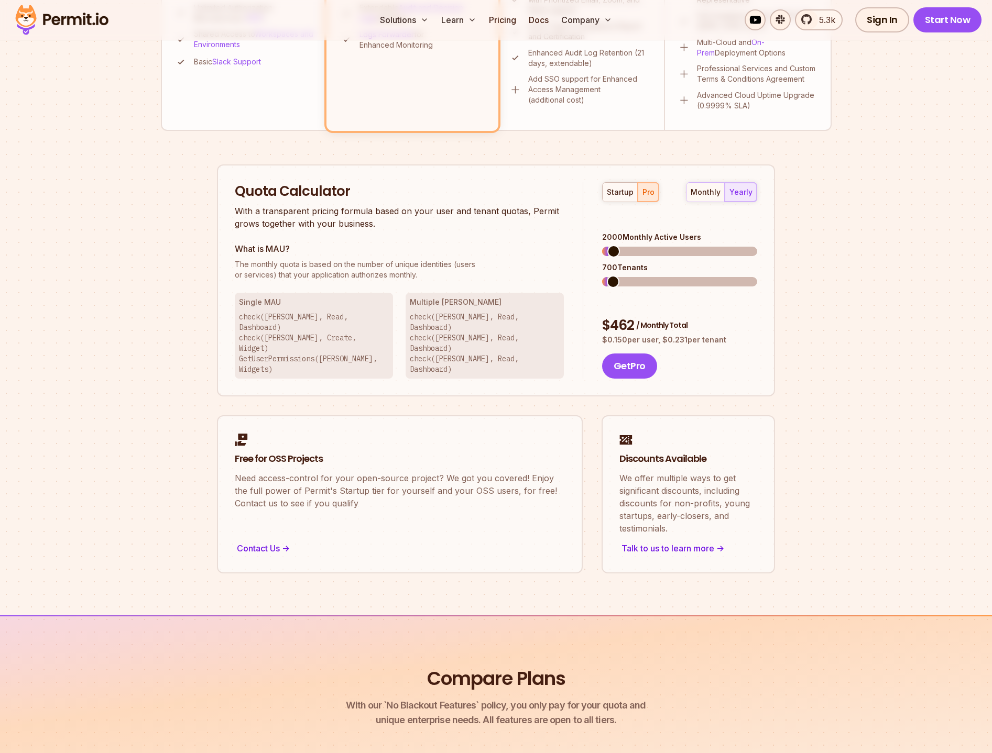
click at [607, 245] on span at bounding box center [613, 251] width 13 height 13
drag, startPoint x: 695, startPoint y: 221, endPoint x: 613, endPoint y: 223, distance: 81.7
click at [613, 232] on div "2000 Monthly Active Users" at bounding box center [679, 237] width 155 height 10
drag, startPoint x: 611, startPoint y: 295, endPoint x: 635, endPoint y: 296, distance: 24.6
click at [635, 316] on div "$ 462 / Monthly Total" at bounding box center [679, 325] width 155 height 19
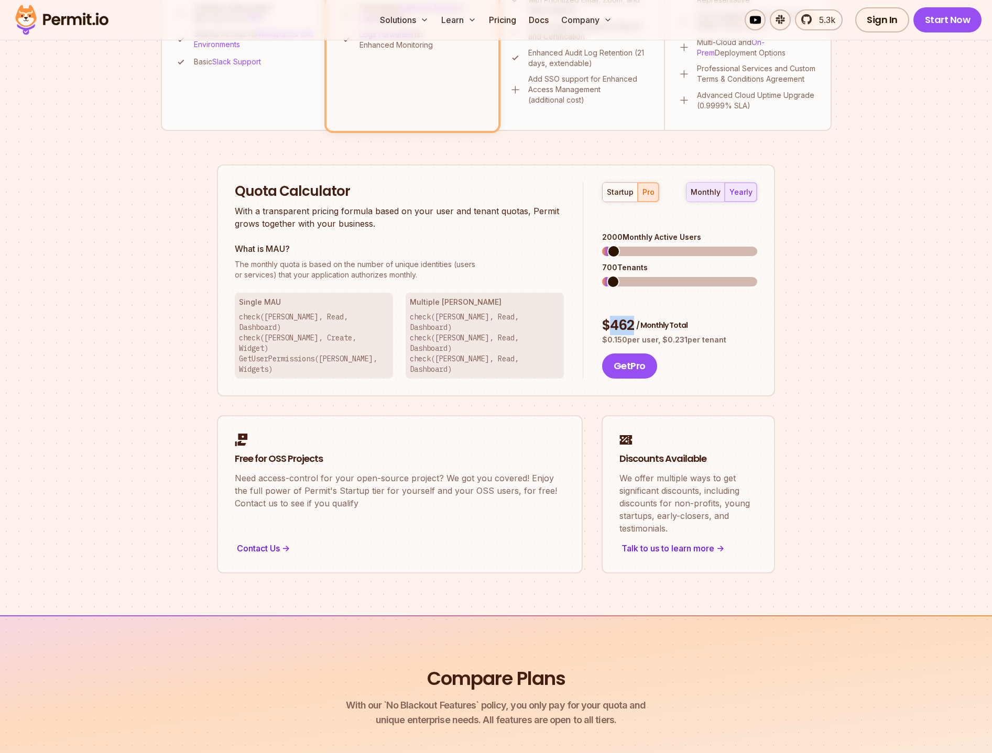
click at [707, 188] on div "monthly" at bounding box center [705, 192] width 30 height 10
click at [664, 245] on span at bounding box center [664, 251] width 13 height 13
drag, startPoint x: 662, startPoint y: 293, endPoint x: 610, endPoint y: 291, distance: 52.4
click at [610, 316] on div "$ 4980 / Monthly Total" at bounding box center [679, 325] width 155 height 19
click at [674, 232] on div "20000 Monthly Active Users" at bounding box center [679, 244] width 155 height 24
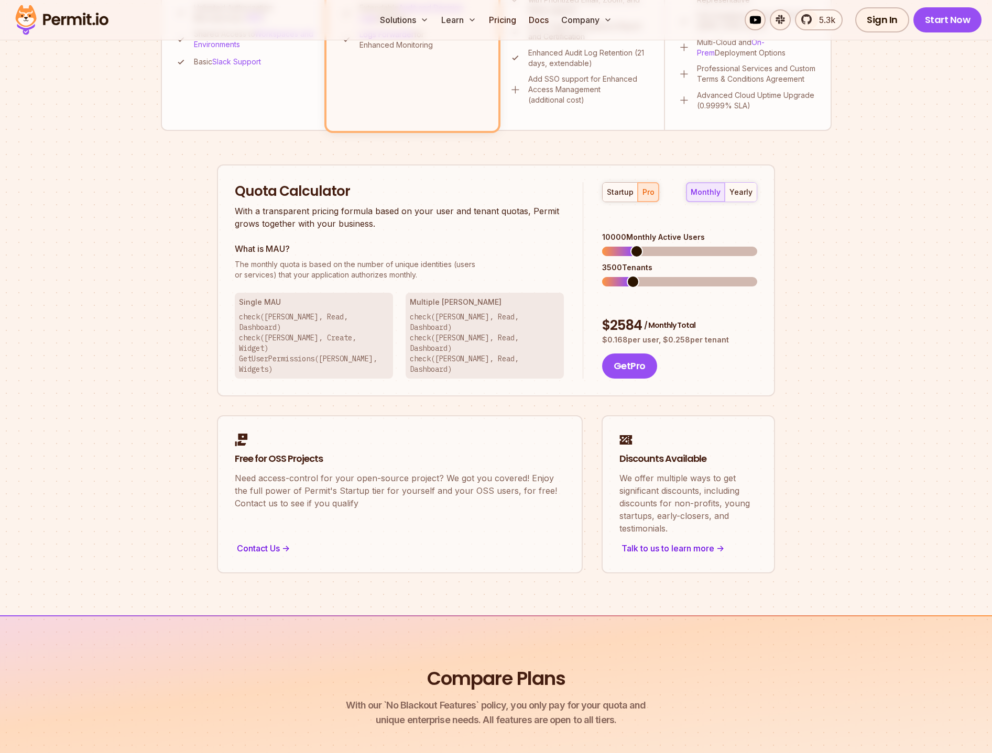
click at [632, 245] on span at bounding box center [636, 251] width 13 height 13
drag, startPoint x: 672, startPoint y: 293, endPoint x: 591, endPoint y: 290, distance: 81.2
click at [591, 290] on div "startup pro monthly yearly 10000 Monthly Active Users 3500 Tenants $ 2584 / Mon…" at bounding box center [670, 280] width 174 height 197
click at [750, 195] on div "yearly" at bounding box center [740, 192] width 23 height 10
click at [646, 280] on div "startup pro monthly yearly 10000 Monthly Active Users 3500 Tenants $ 2190 / Mon…" at bounding box center [670, 280] width 174 height 197
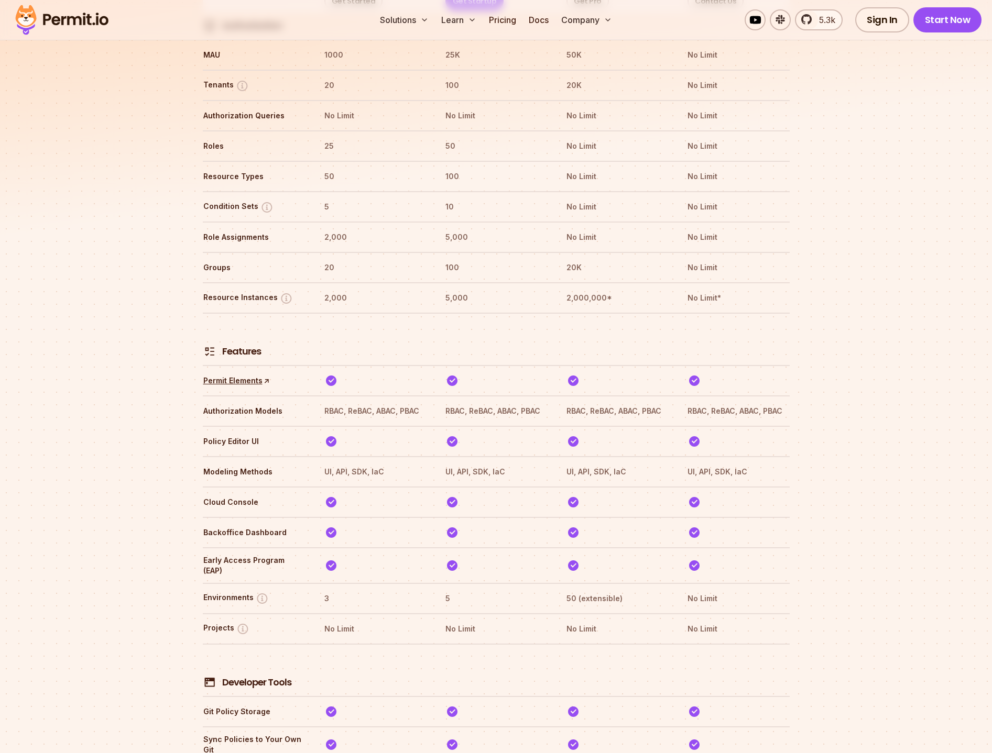
scroll to position [1019, 0]
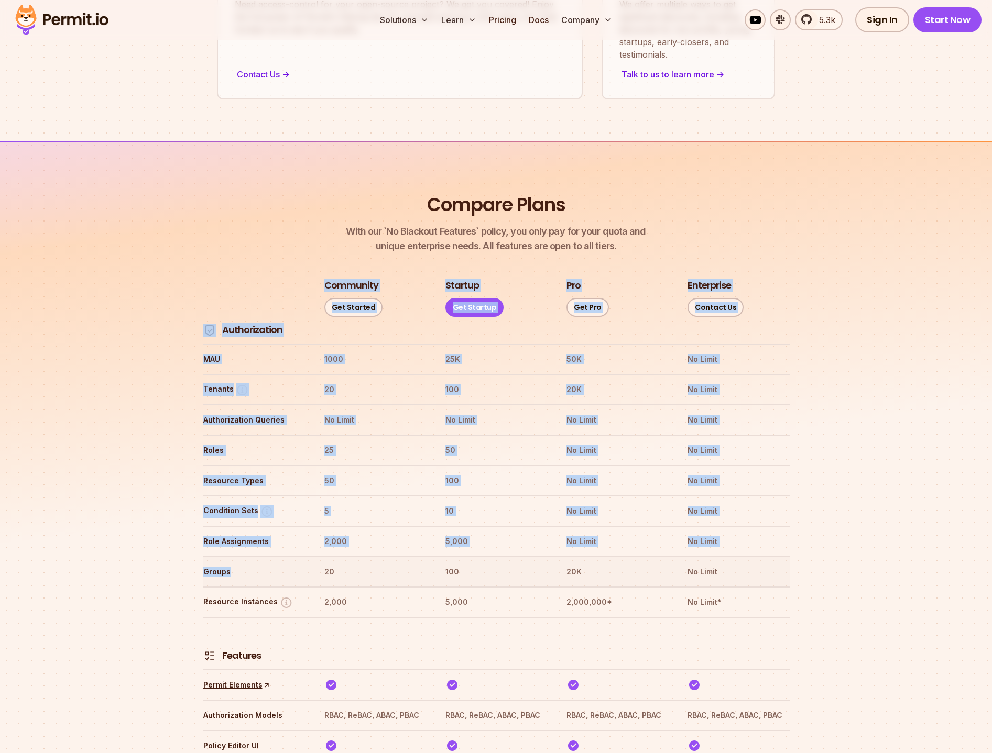
drag, startPoint x: 200, startPoint y: 537, endPoint x: 257, endPoint y: 540, distance: 57.2
click at [242, 564] on th "Groups" at bounding box center [254, 572] width 102 height 17
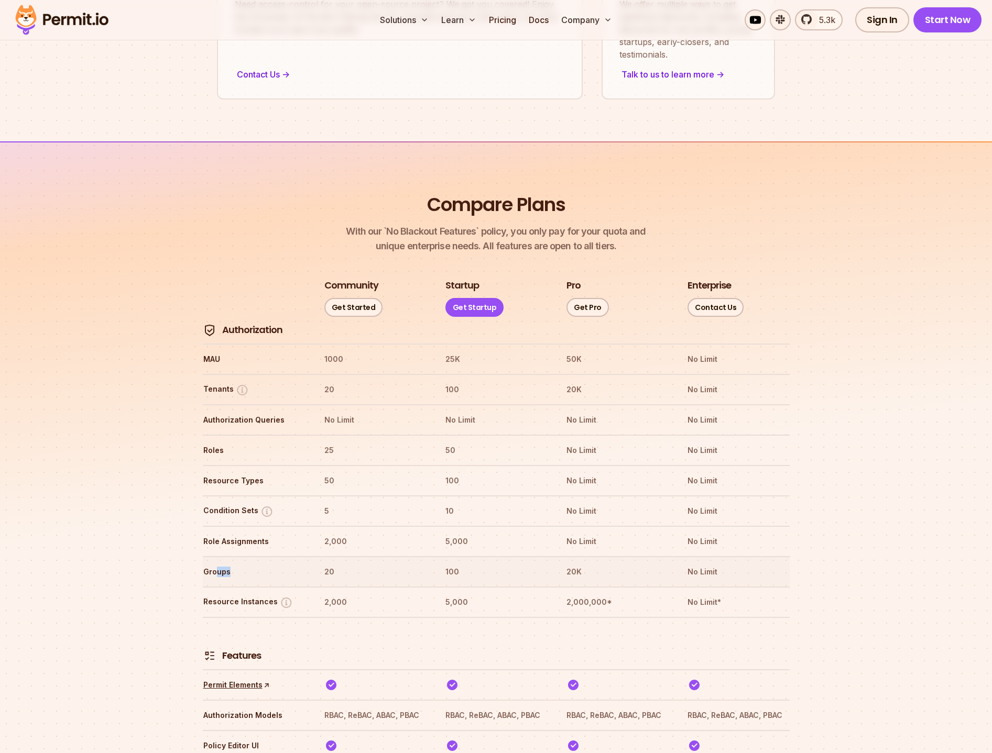
drag, startPoint x: 216, startPoint y: 541, endPoint x: 278, endPoint y: 545, distance: 61.4
click at [278, 564] on th "Groups" at bounding box center [254, 572] width 102 height 17
click at [260, 564] on th "Groups" at bounding box center [254, 572] width 102 height 17
drag, startPoint x: 594, startPoint y: 541, endPoint x: 552, endPoint y: 537, distance: 42.0
click at [552, 556] on tr "Groups 20 100 20K No Limit" at bounding box center [496, 571] width 587 height 30
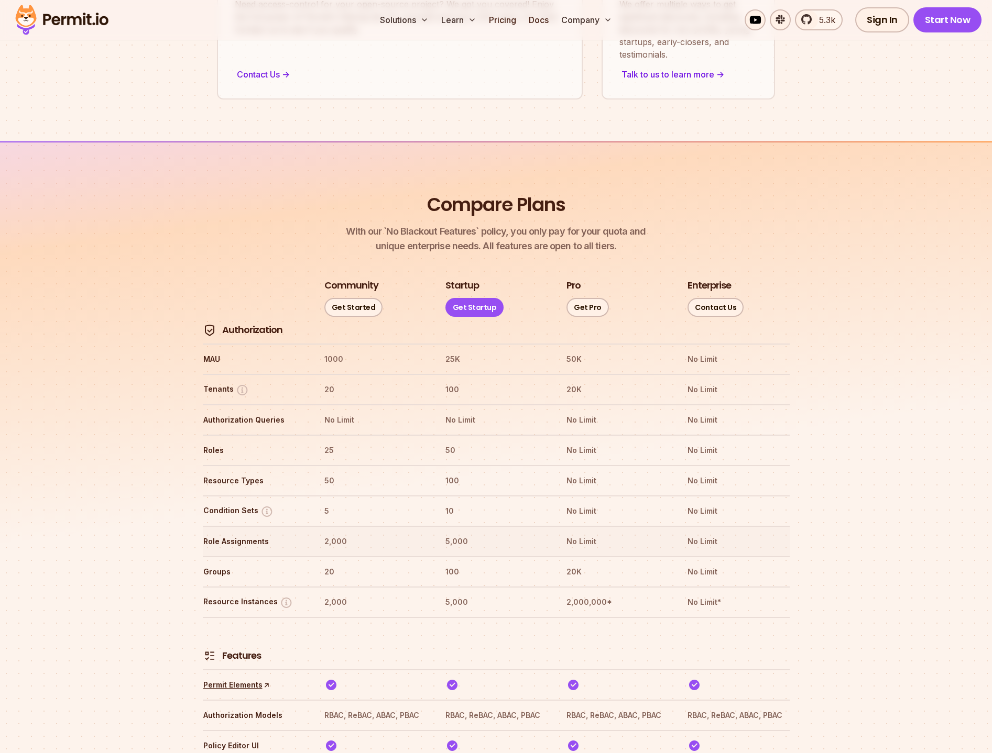
click at [566, 533] on th "No Limit" at bounding box center [617, 541] width 102 height 17
drag, startPoint x: 204, startPoint y: 534, endPoint x: 225, endPoint y: 535, distance: 20.5
click at [225, 564] on th "Groups" at bounding box center [254, 572] width 102 height 17
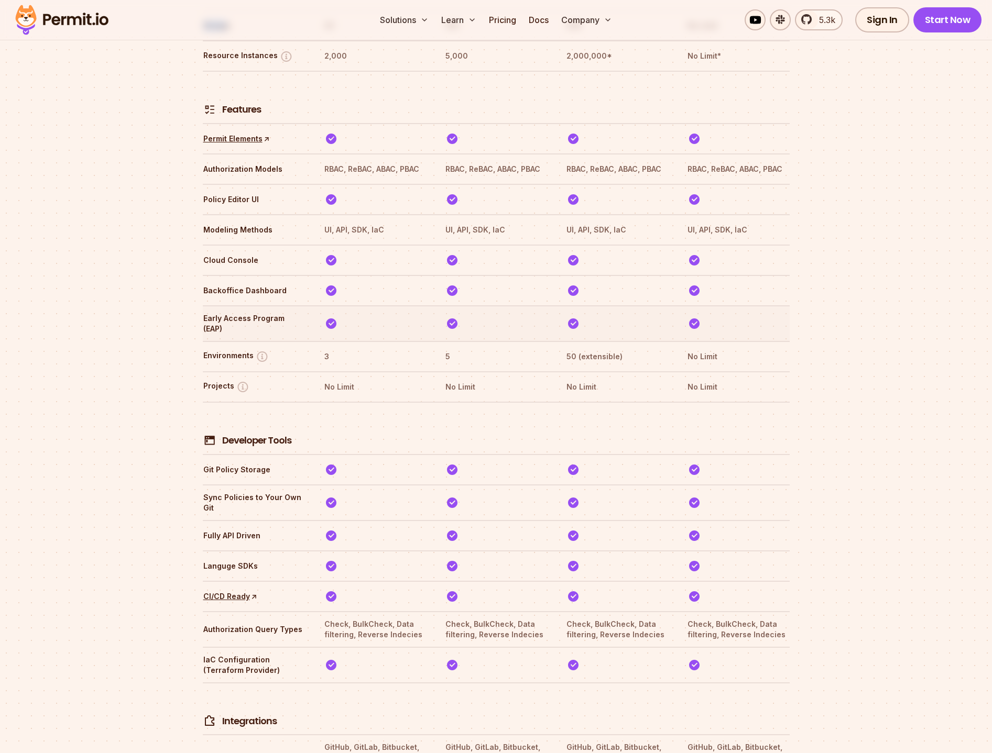
scroll to position [1713, 0]
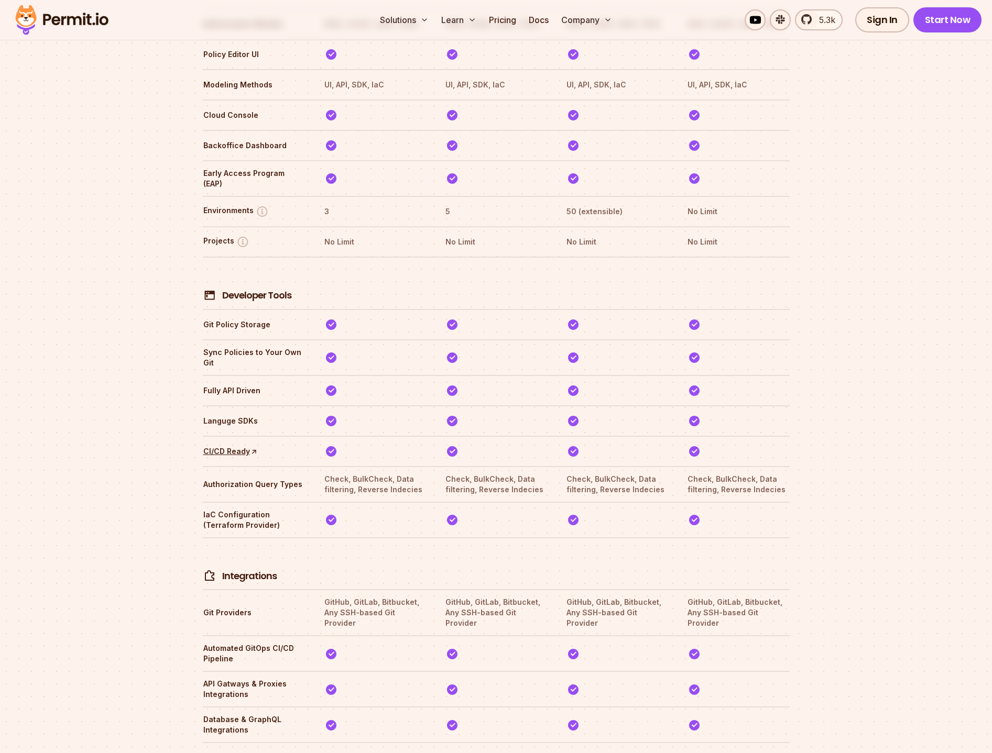
drag, startPoint x: 763, startPoint y: 190, endPoint x: 795, endPoint y: 185, distance: 32.7
click at [763, 226] on tr "Projects No Limit No Limit No Limit No Limit" at bounding box center [496, 241] width 587 height 30
